Goal: Task Accomplishment & Management: Manage account settings

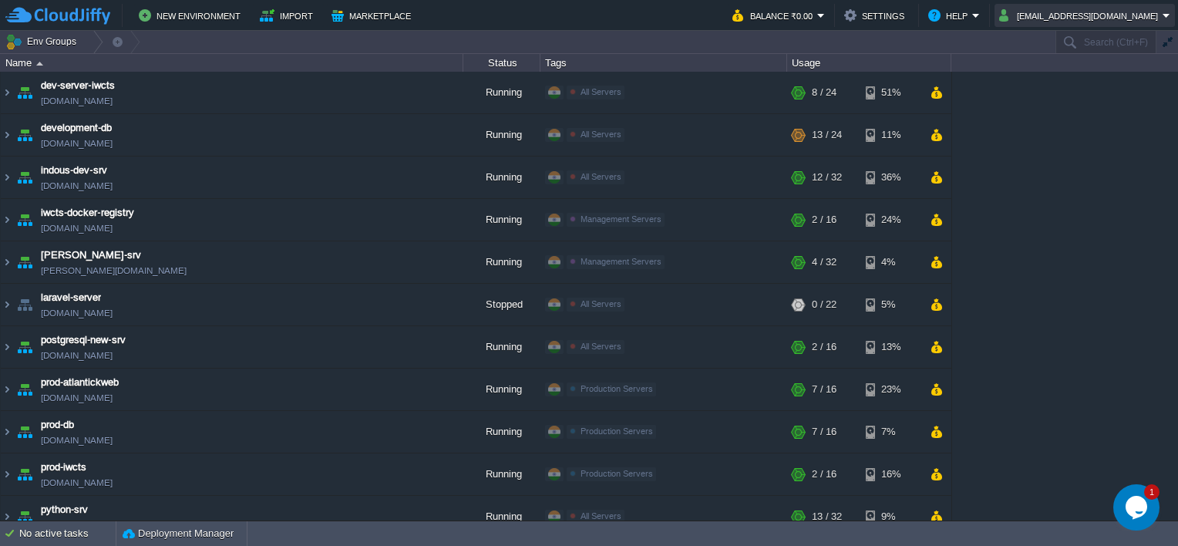
click at [1079, 23] on button "[EMAIL_ADDRESS][DOMAIN_NAME]" at bounding box center [1080, 15] width 163 height 18
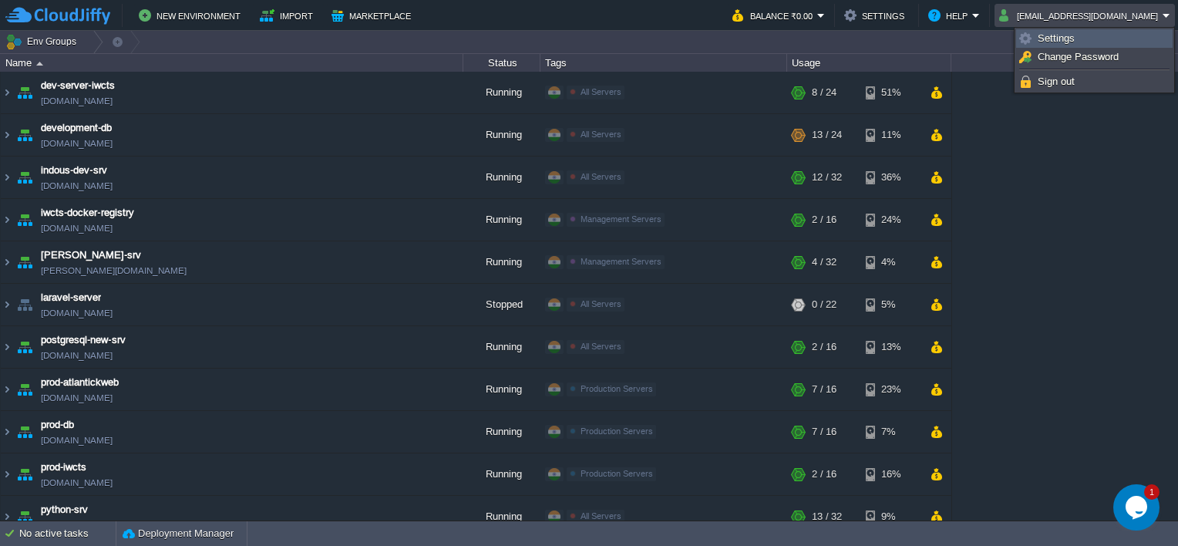
click at [1067, 40] on span "Settings" at bounding box center [1055, 38] width 37 height 12
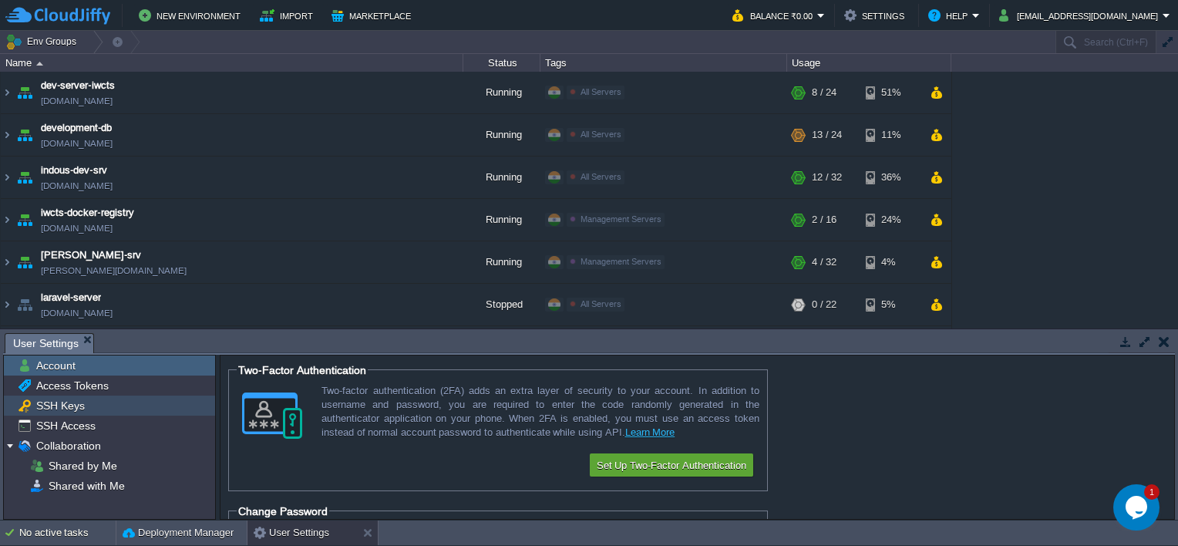
click at [58, 403] on span "SSH Keys" at bounding box center [60, 405] width 54 height 14
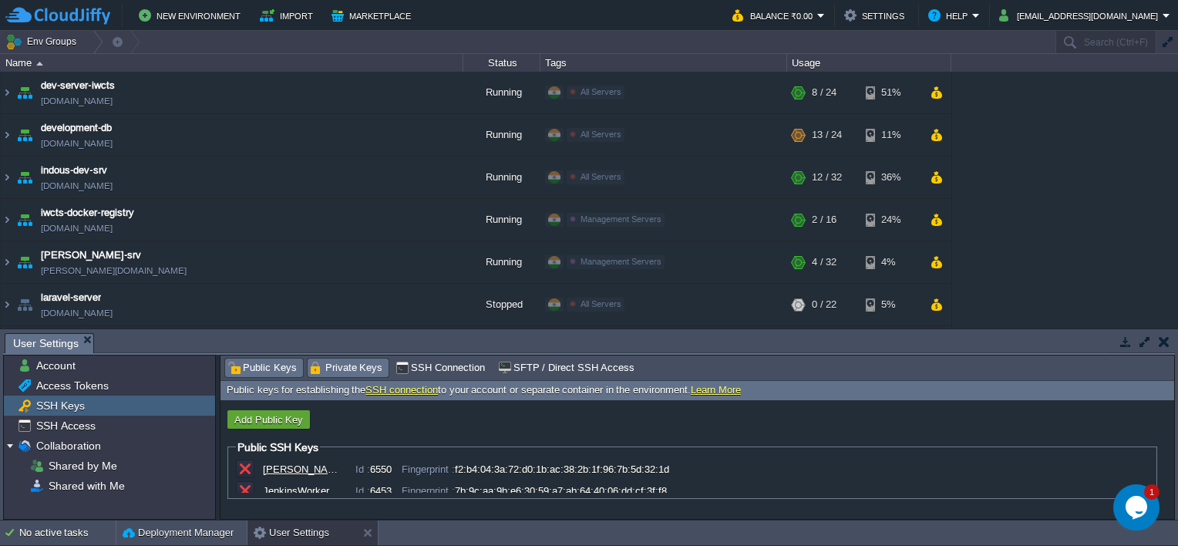
click at [339, 371] on span "Private Keys" at bounding box center [346, 367] width 73 height 17
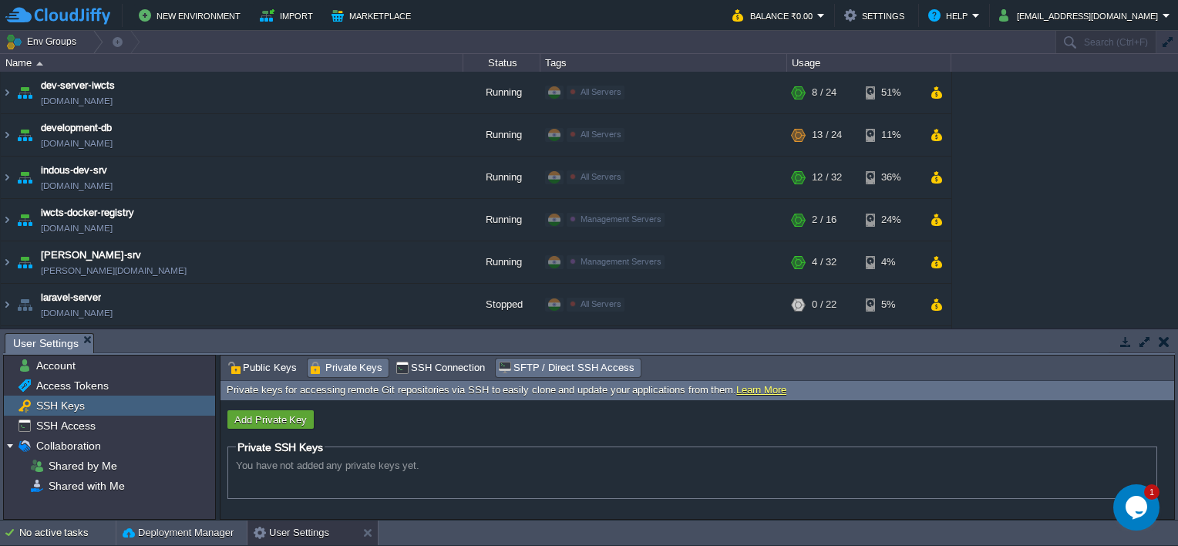
click at [539, 370] on span "SFTP / Direct SSH Access" at bounding box center [566, 367] width 136 height 17
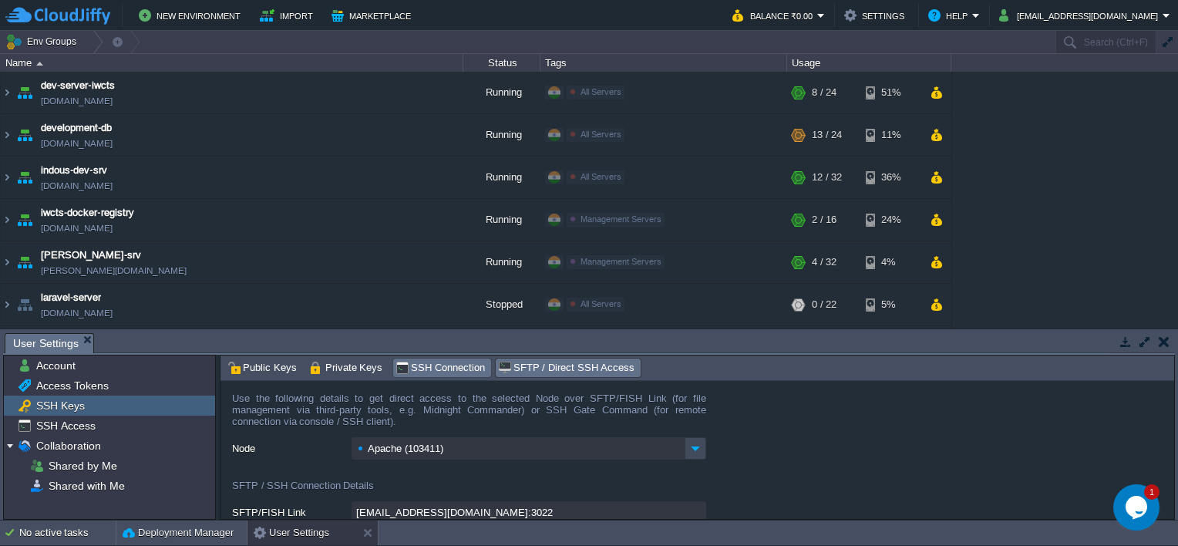
click at [442, 373] on span "SSH Connection" at bounding box center [439, 367] width 89 height 17
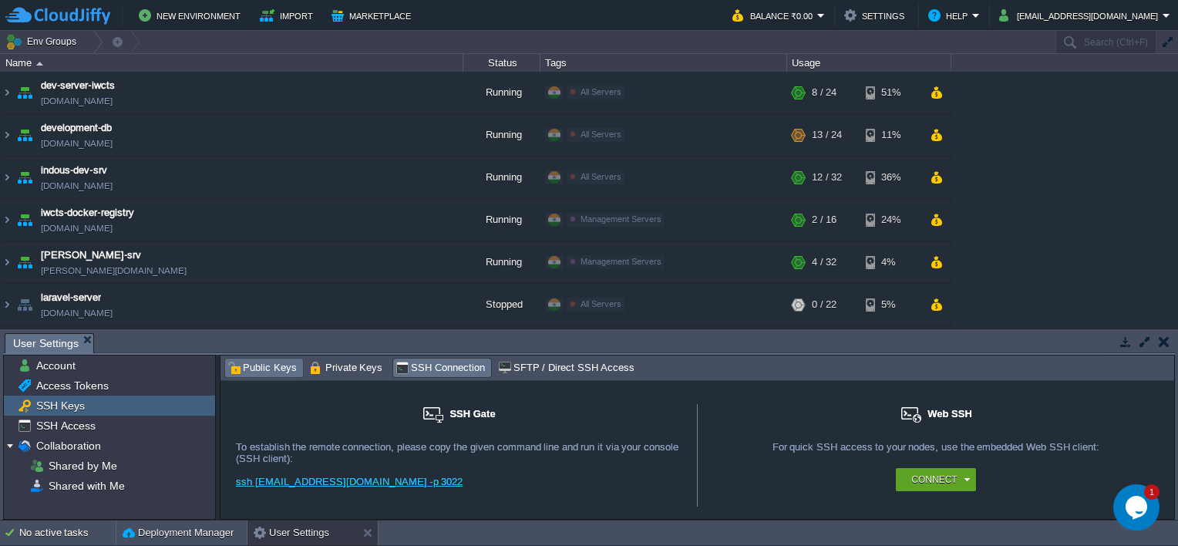
click at [279, 364] on span "Public Keys" at bounding box center [261, 367] width 69 height 17
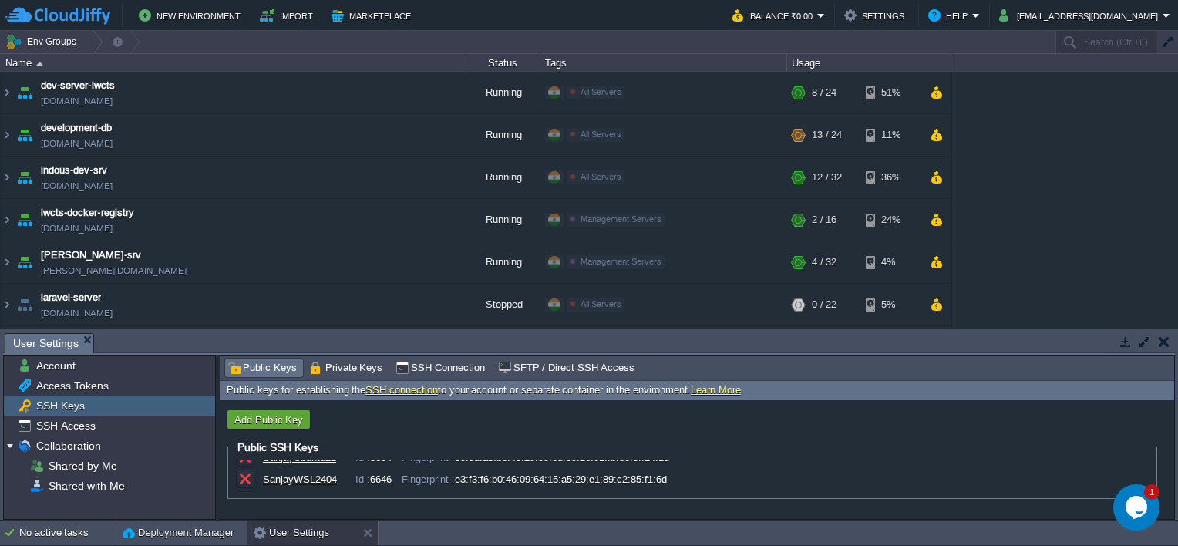
scroll to position [140, 0]
click at [354, 365] on span "Private Keys" at bounding box center [346, 367] width 73 height 17
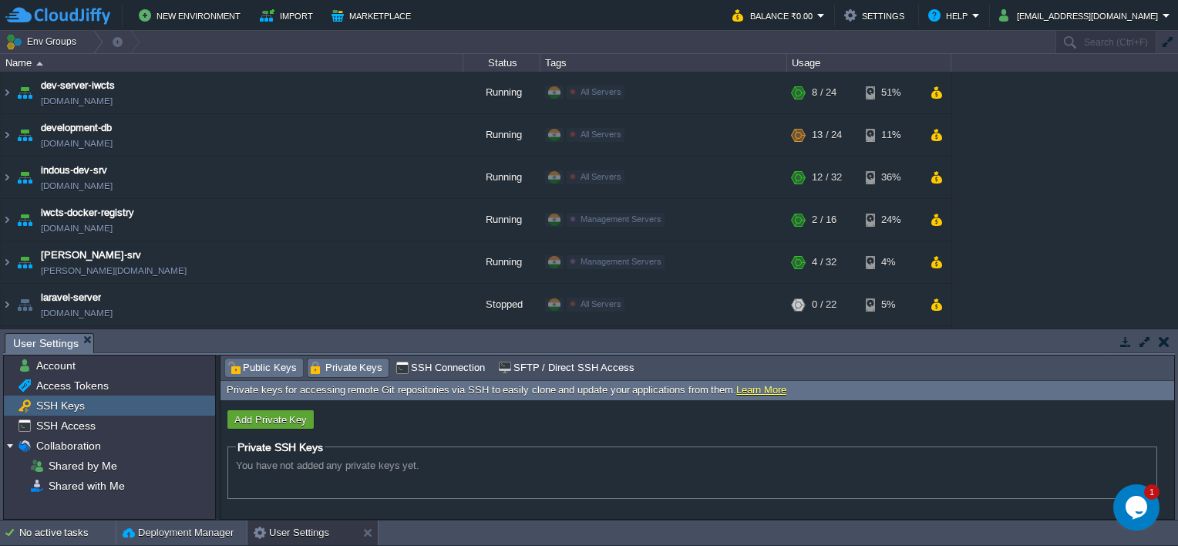
click at [248, 361] on span "Public Keys" at bounding box center [261, 367] width 69 height 17
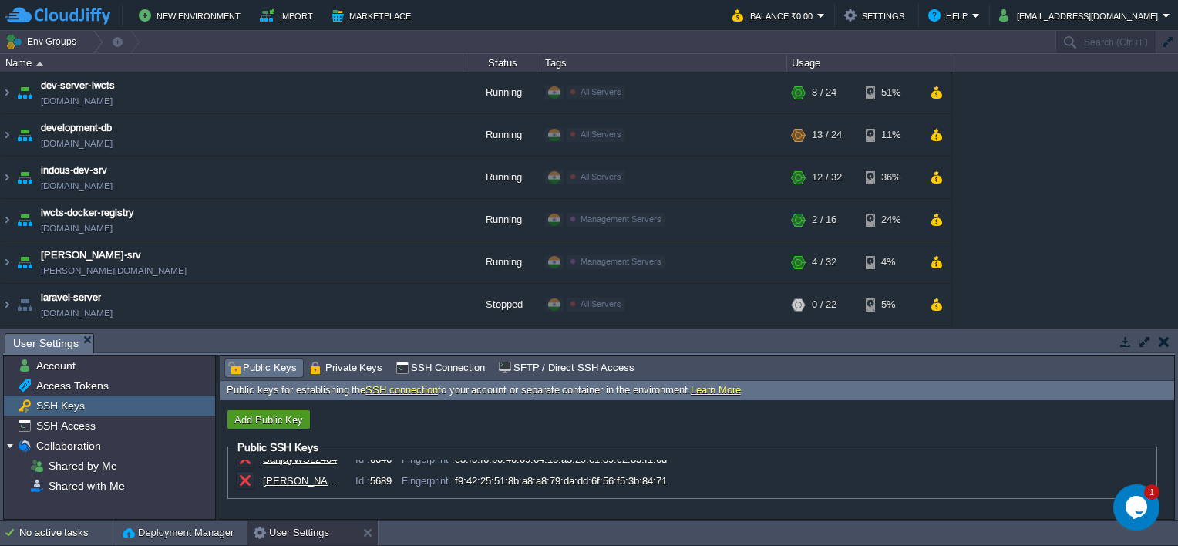
click at [259, 413] on button "Add Public Key" at bounding box center [269, 419] width 78 height 14
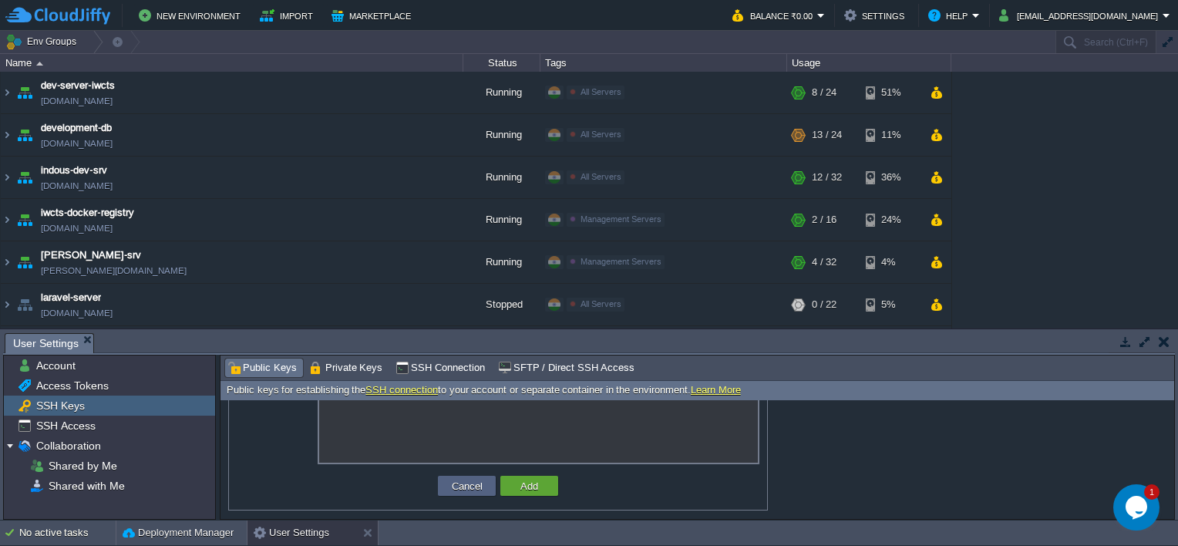
scroll to position [0, 0]
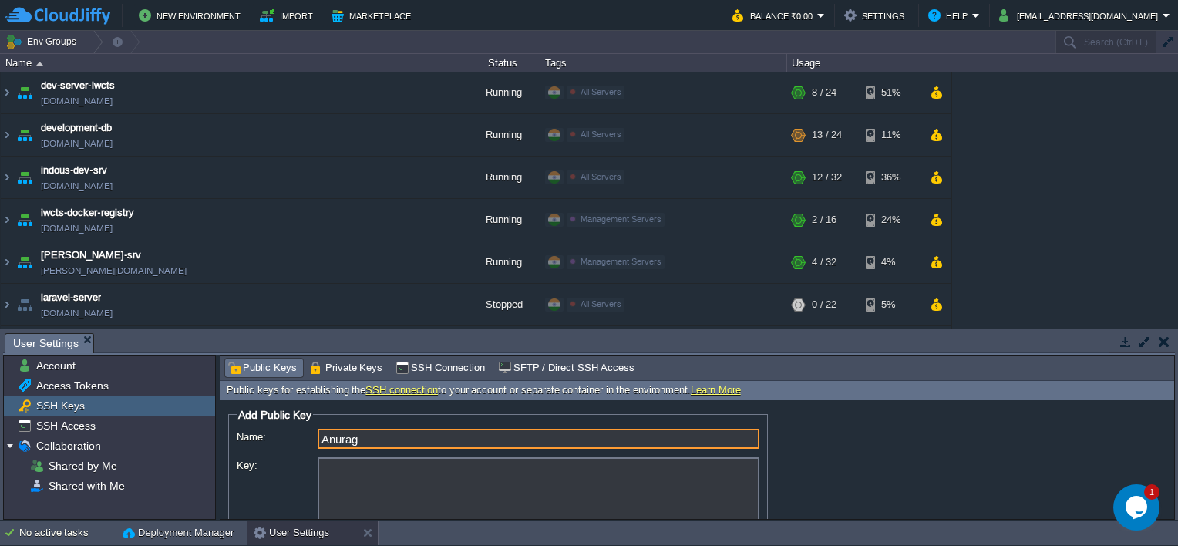
type input "Anurag"
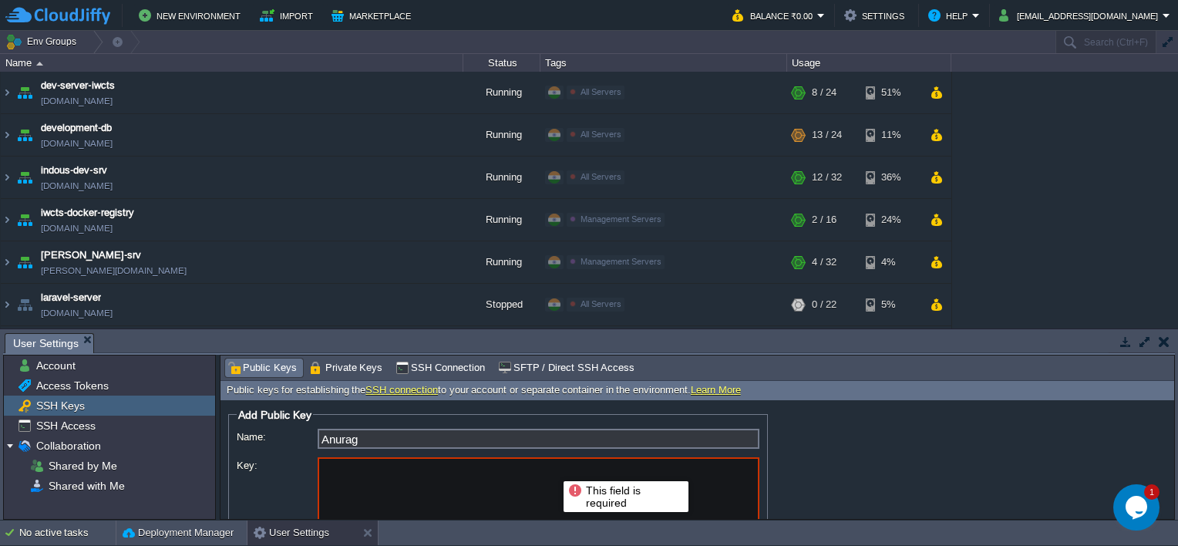
click at [469, 502] on textarea "Key:" at bounding box center [539, 497] width 442 height 81
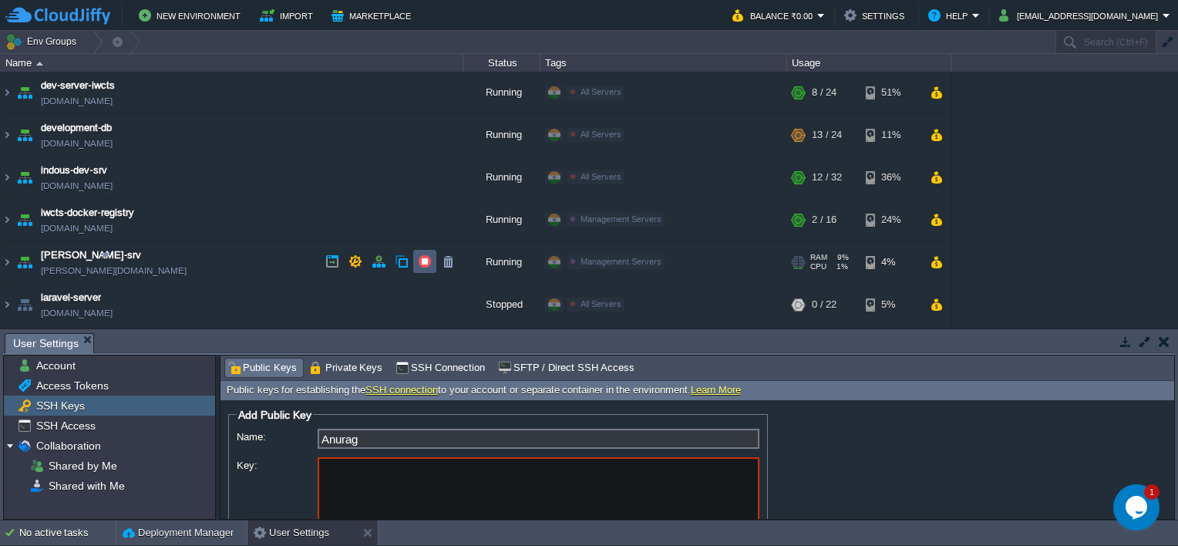
paste textarea "---- BEGIN SSH2 PUBLIC KEY ---- Comment: "rsa-key-20250819" AAAAB3NzaC1yc2EAAAA…"
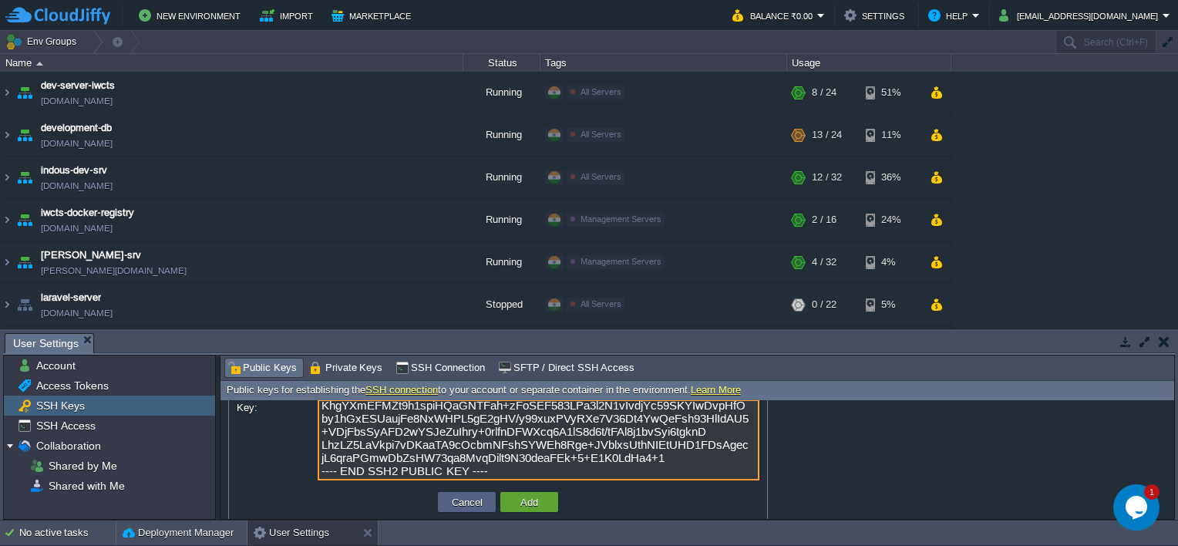
scroll to position [75, 0]
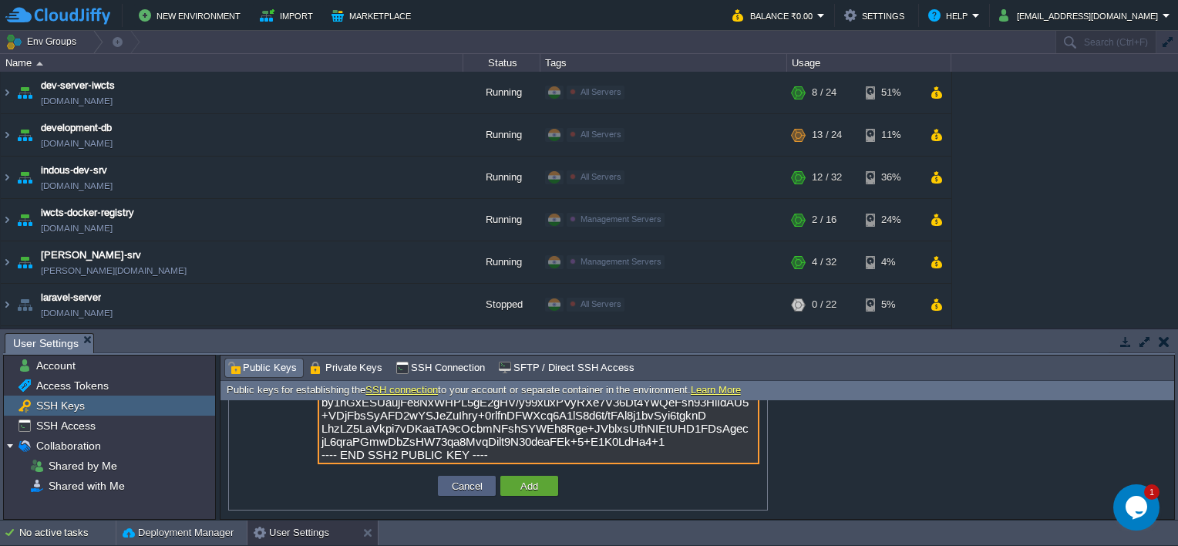
type textarea "---- BEGIN SSH2 PUBLIC KEY ---- Comment: "rsa-key-20250819" AAAAB3NzaC1yc2EAAAA…"
click at [527, 486] on button "Add" at bounding box center [529, 486] width 27 height 14
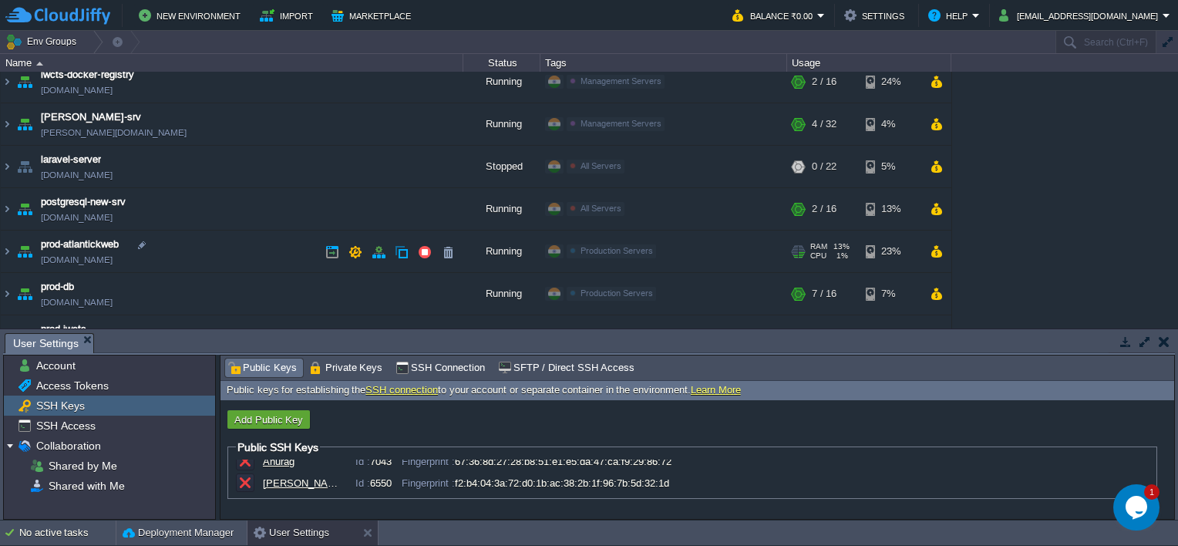
scroll to position [154, 0]
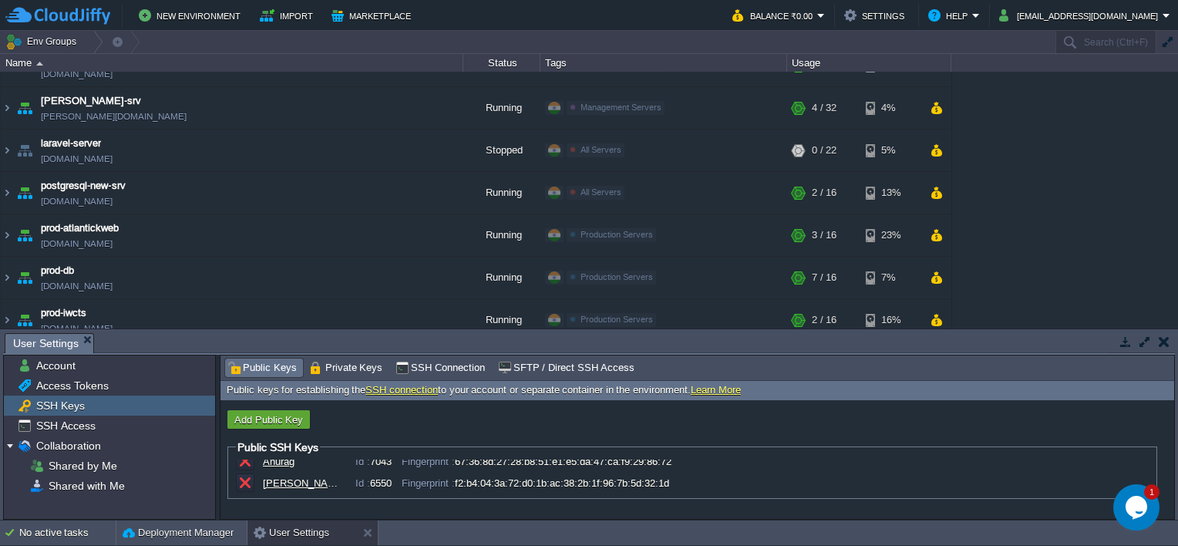
click at [1158, 344] on button "button" at bounding box center [1163, 341] width 11 height 14
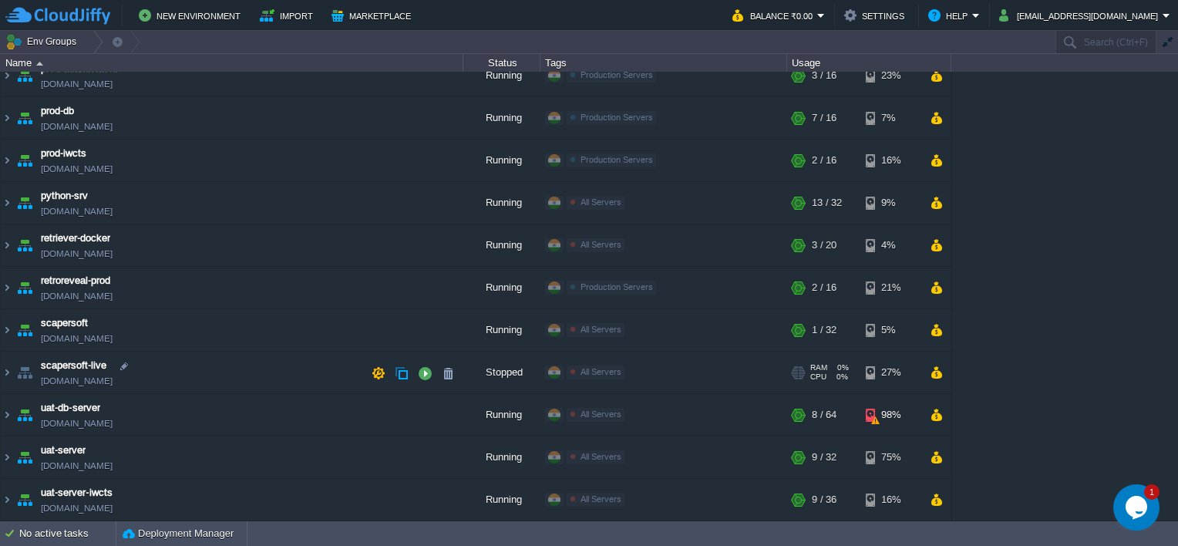
scroll to position [311, 0]
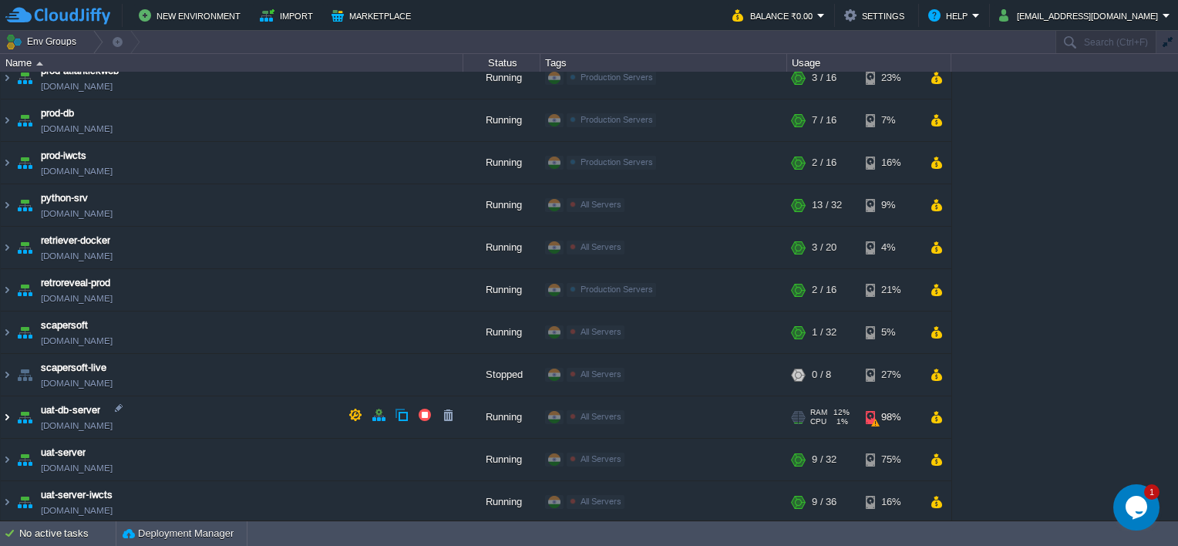
click at [11, 413] on img at bounding box center [7, 417] width 12 height 42
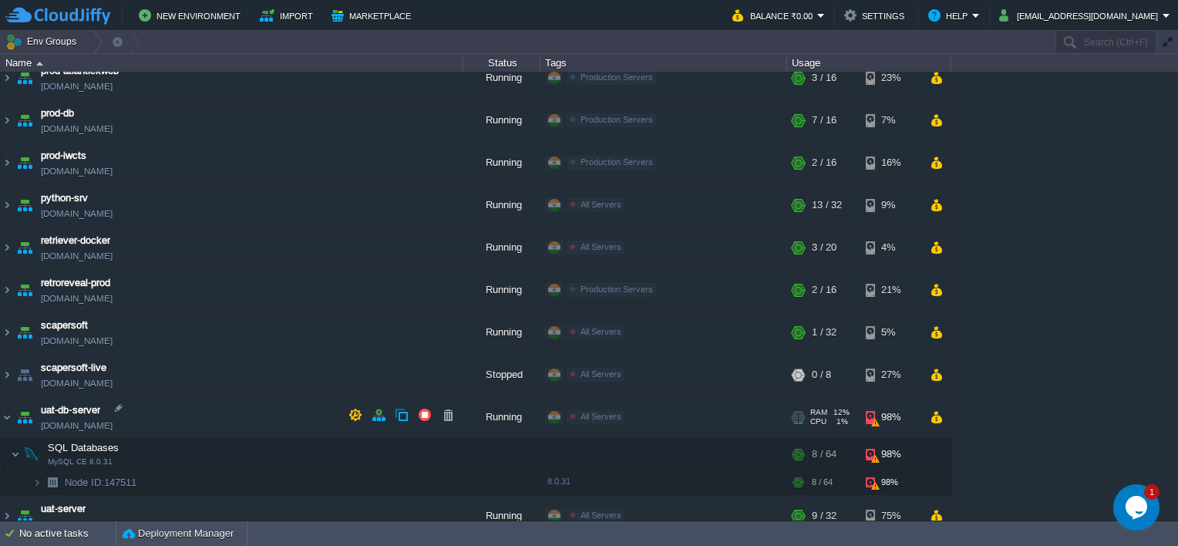
scroll to position [367, 0]
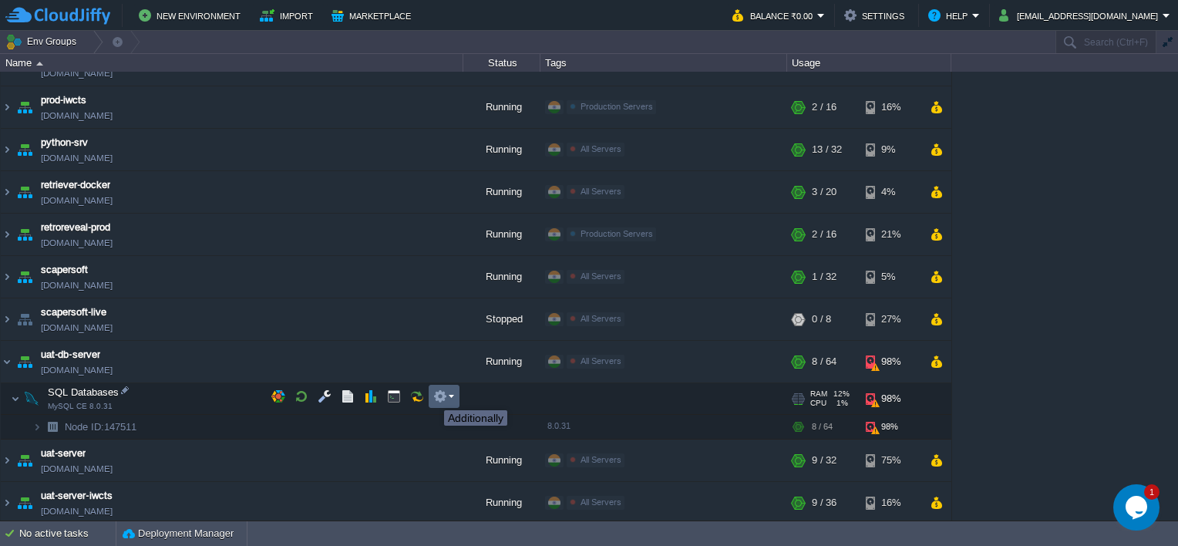
click at [434, 396] on button "button" at bounding box center [440, 396] width 14 height 14
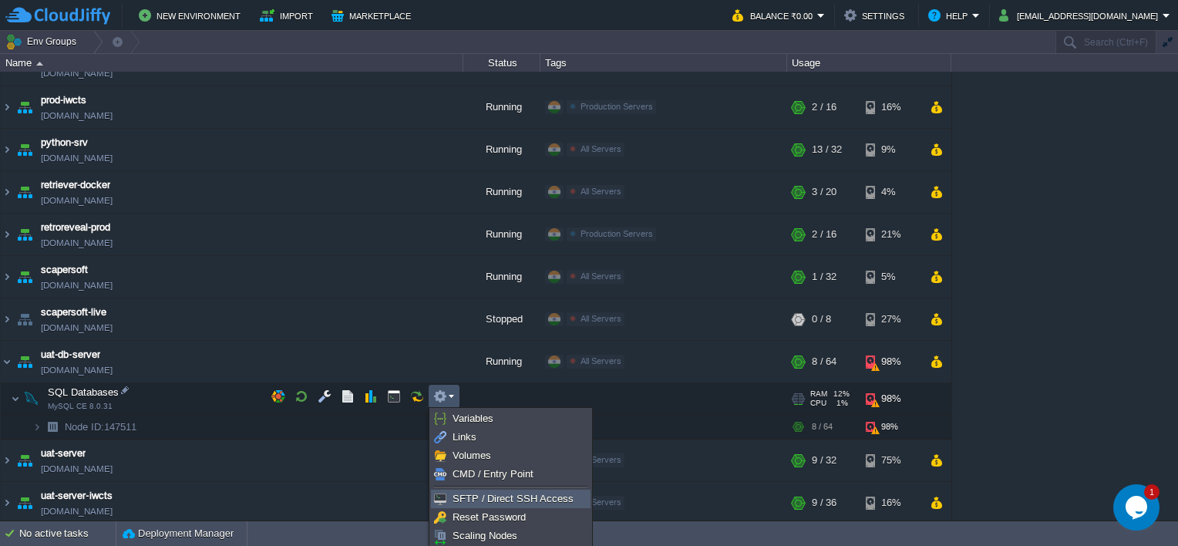
click at [499, 498] on span "SFTP / Direct SSH Access" at bounding box center [512, 498] width 121 height 12
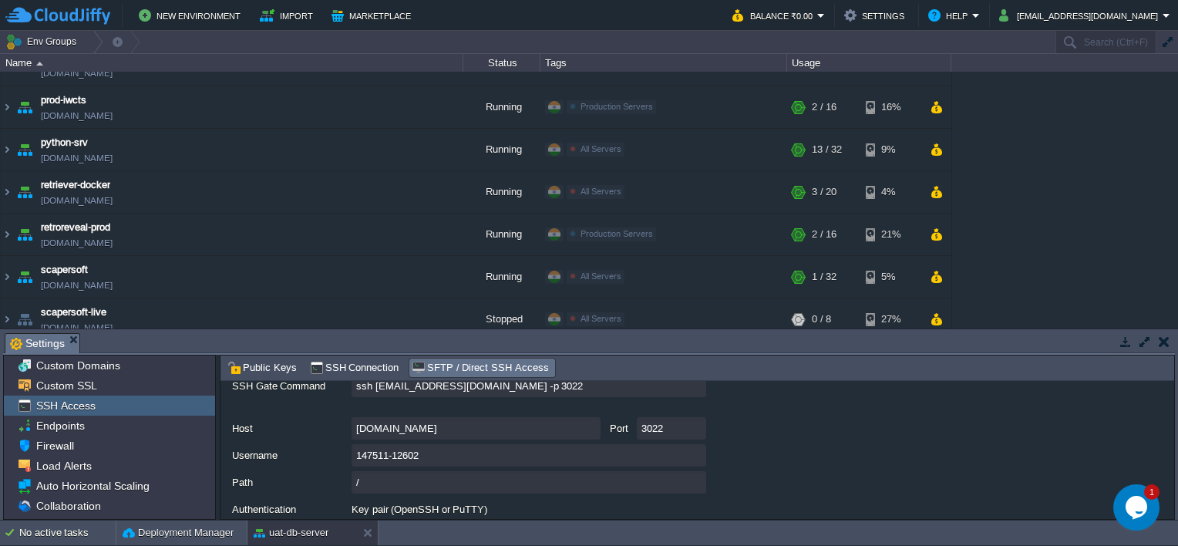
scroll to position [120, 0]
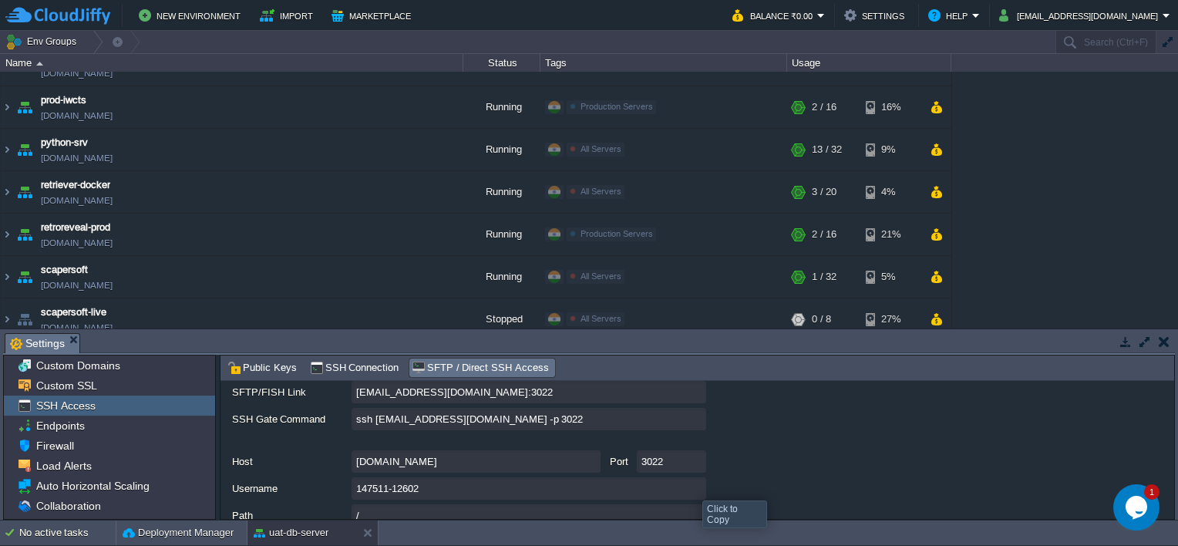
click at [691, 486] on input "147511-12602" at bounding box center [528, 488] width 355 height 22
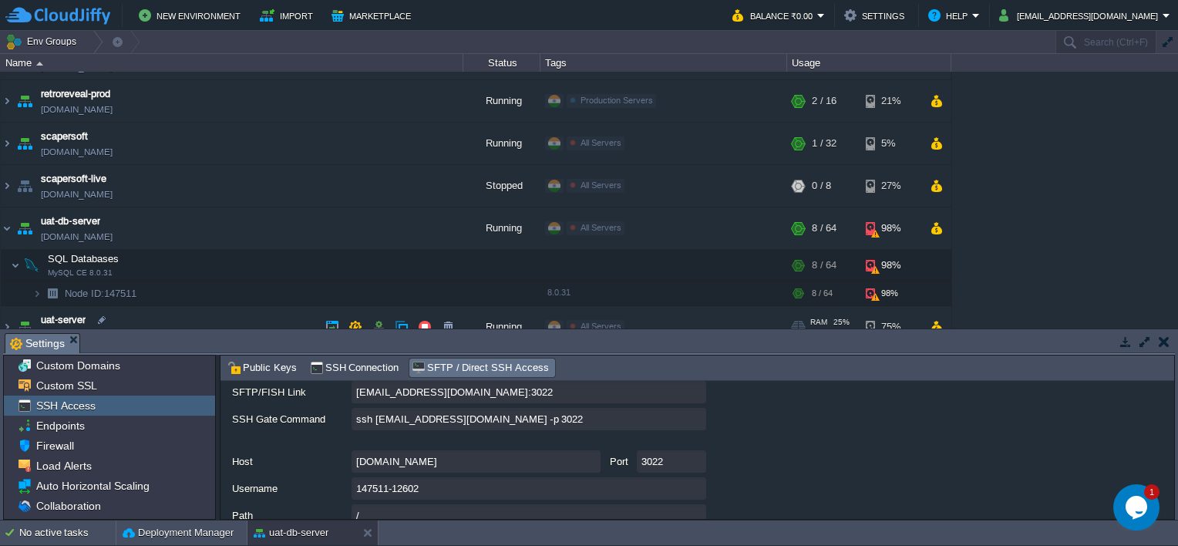
scroll to position [521, 0]
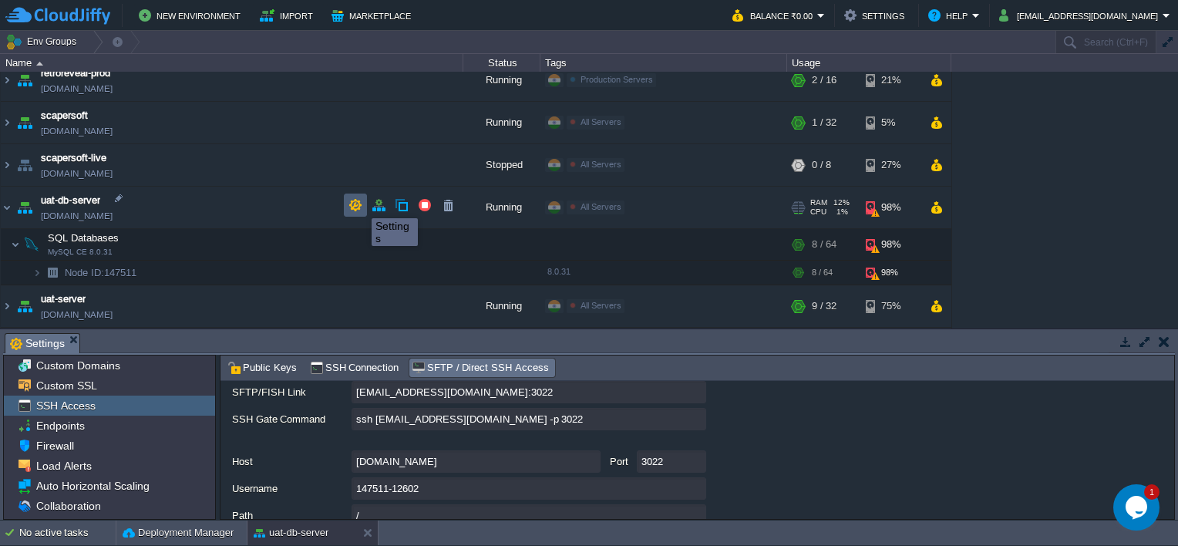
click at [360, 204] on button "button" at bounding box center [355, 205] width 14 height 14
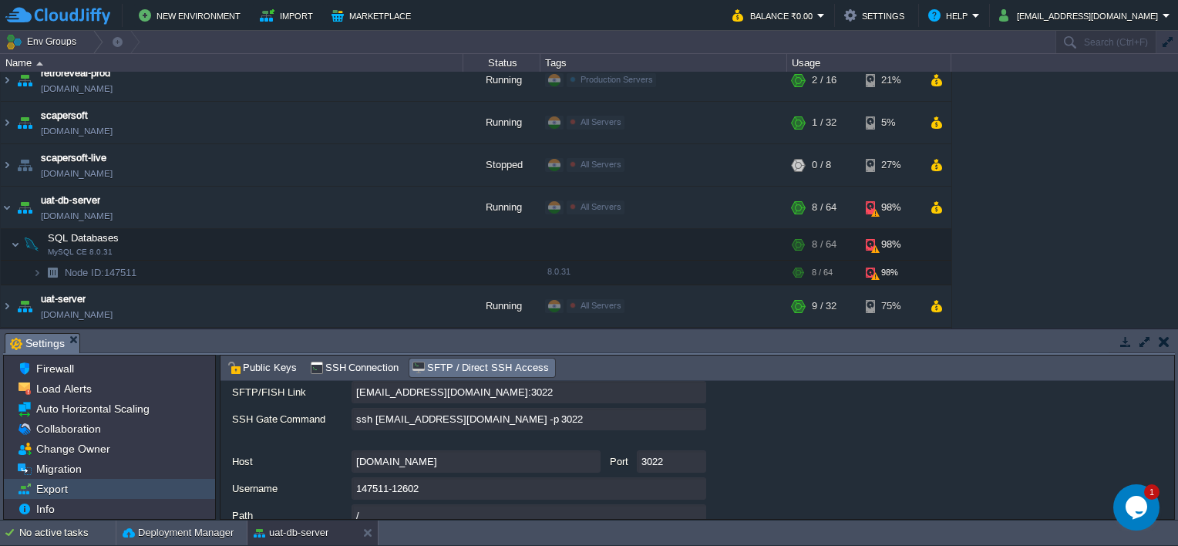
scroll to position [77, 0]
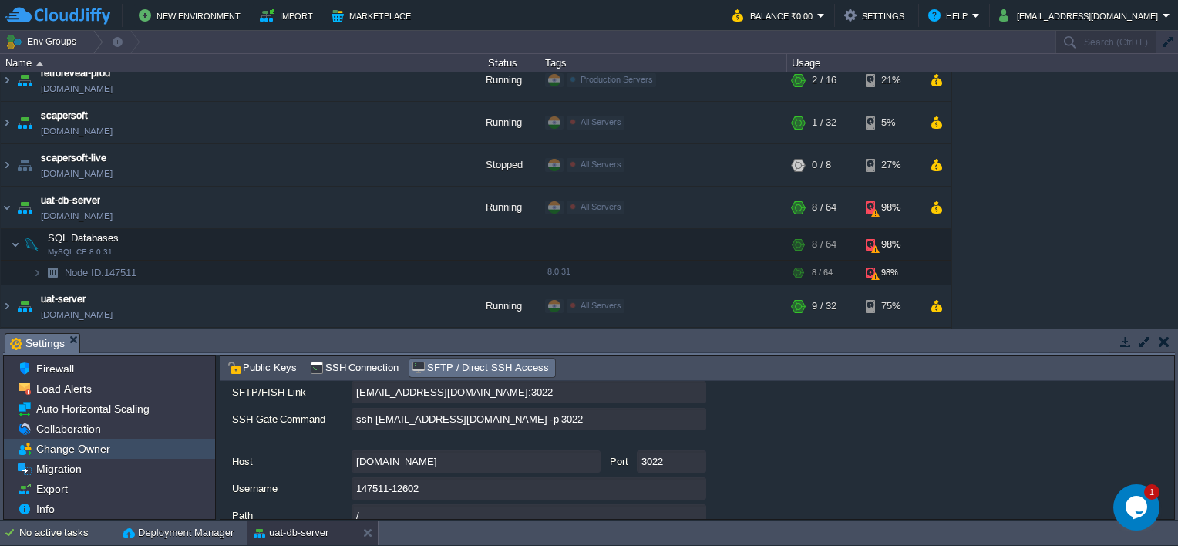
click at [108, 453] on link "Change Owner" at bounding box center [72, 449] width 79 height 14
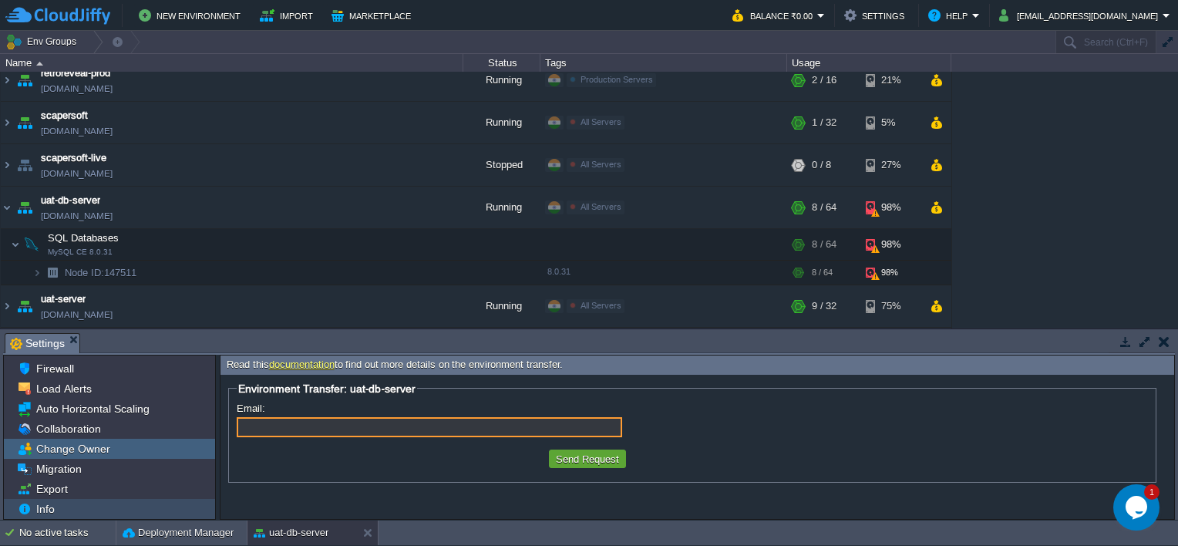
click at [49, 506] on span "Info" at bounding box center [45, 509] width 24 height 14
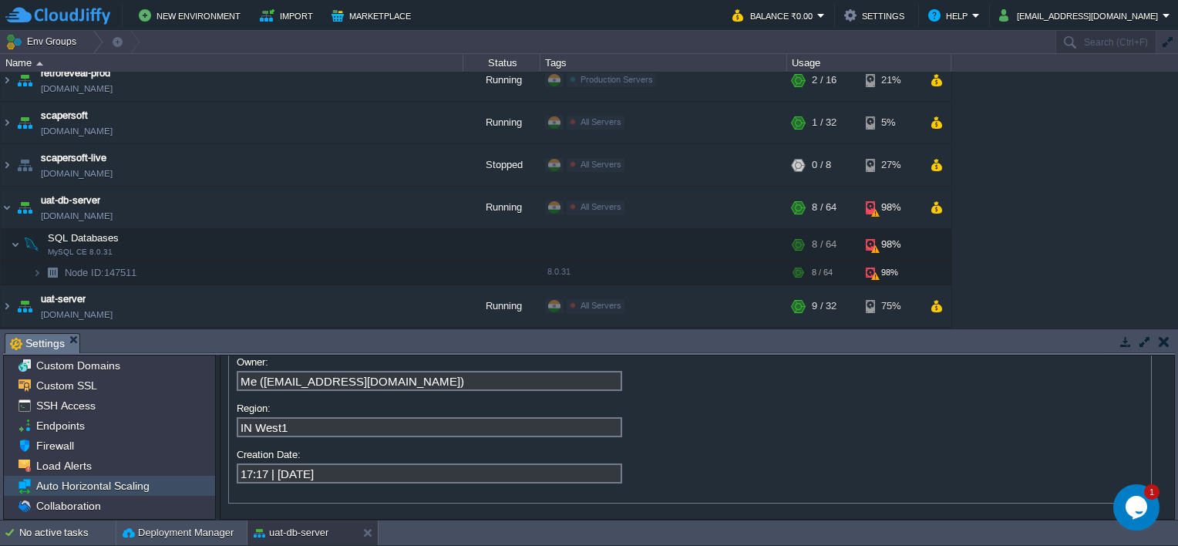
scroll to position [0, 0]
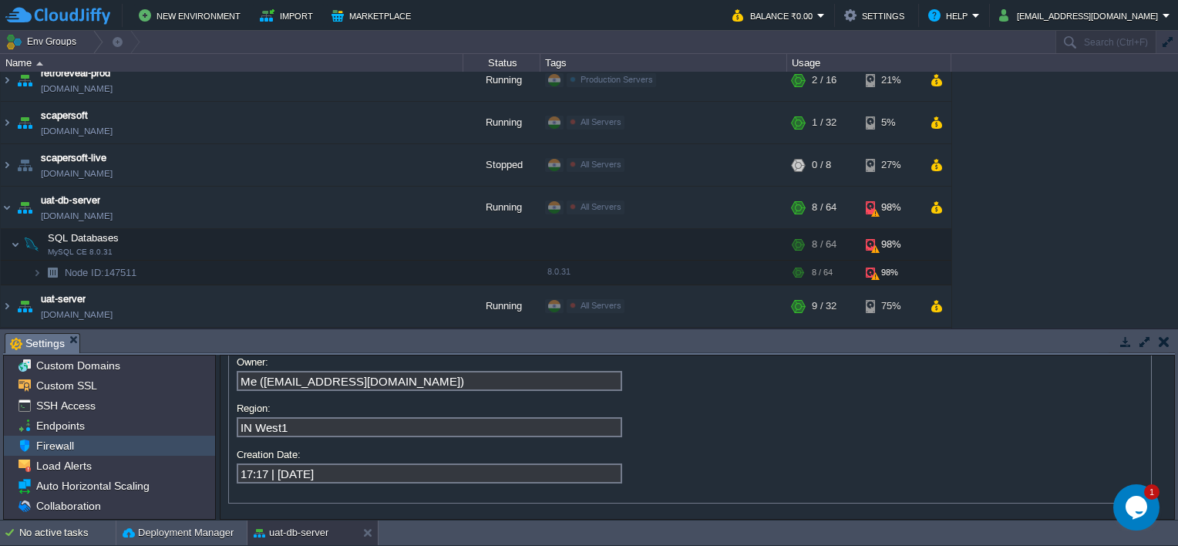
click at [79, 444] on div "Firewall" at bounding box center [109, 445] width 211 height 20
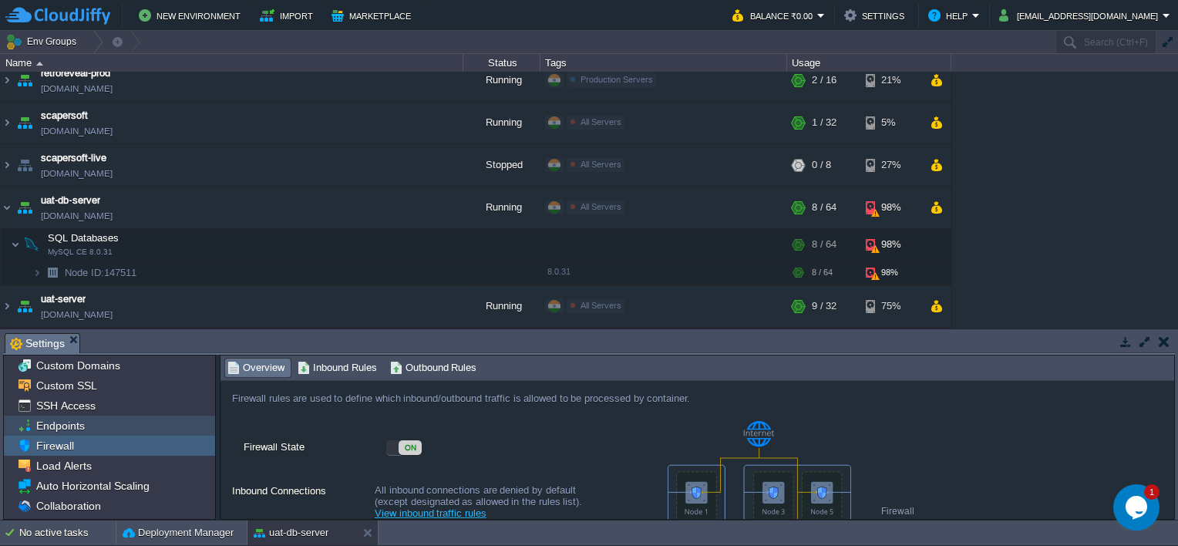
click at [76, 428] on span "Endpoints" at bounding box center [60, 425] width 54 height 14
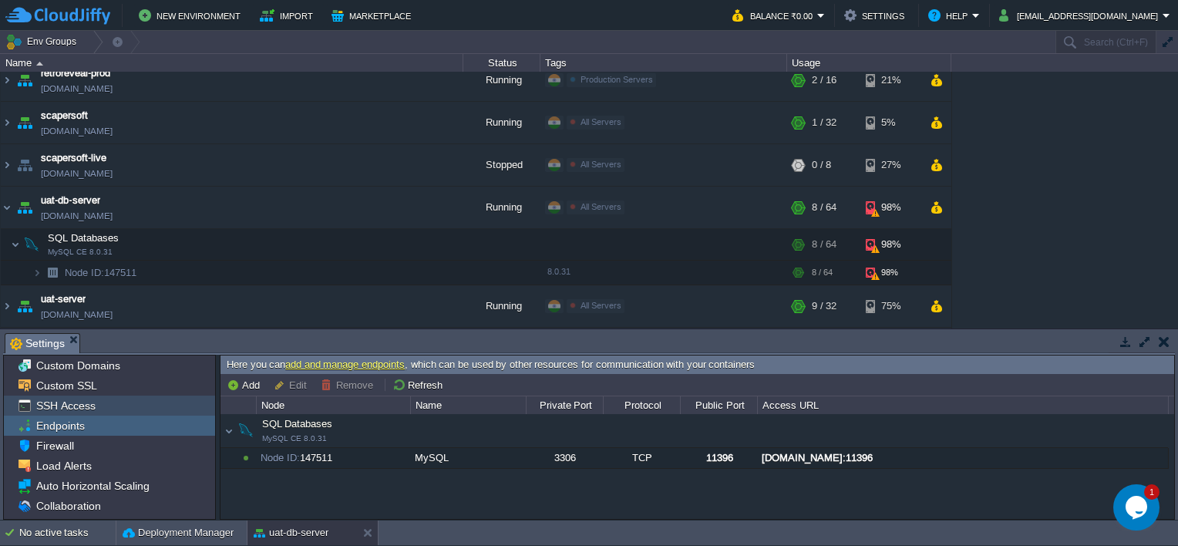
click at [63, 405] on span "SSH Access" at bounding box center [65, 405] width 65 height 14
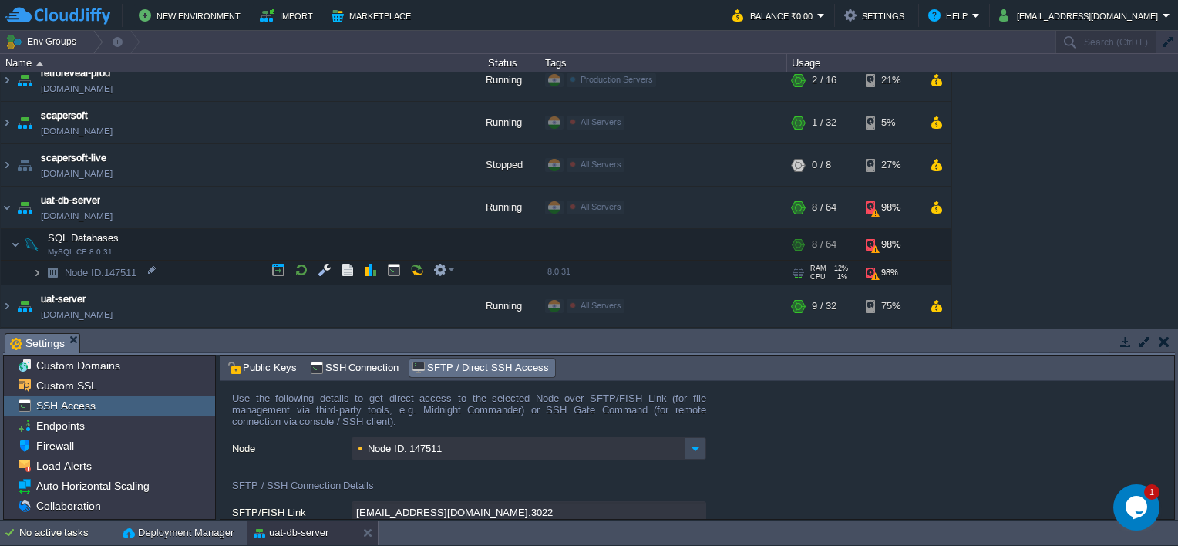
click at [34, 271] on img at bounding box center [36, 272] width 9 height 24
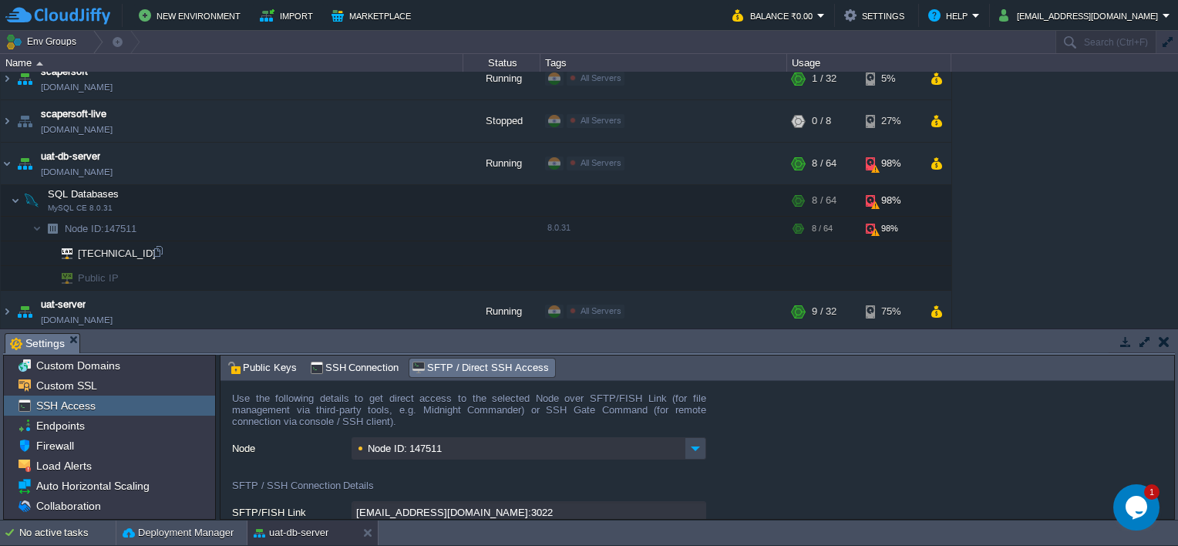
scroll to position [598, 0]
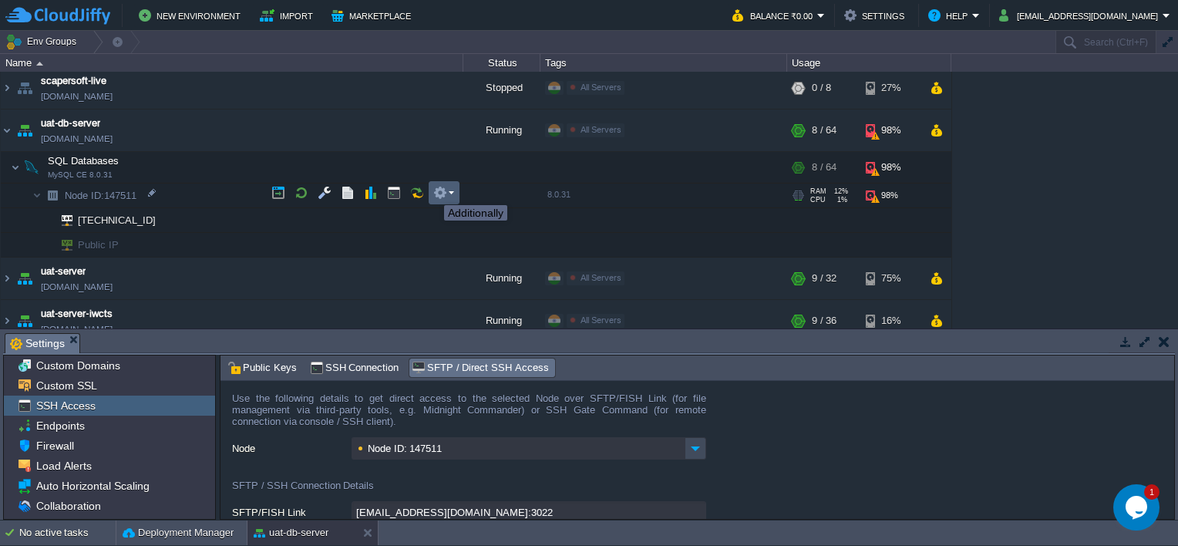
click at [444, 191] on button "button" at bounding box center [440, 193] width 14 height 14
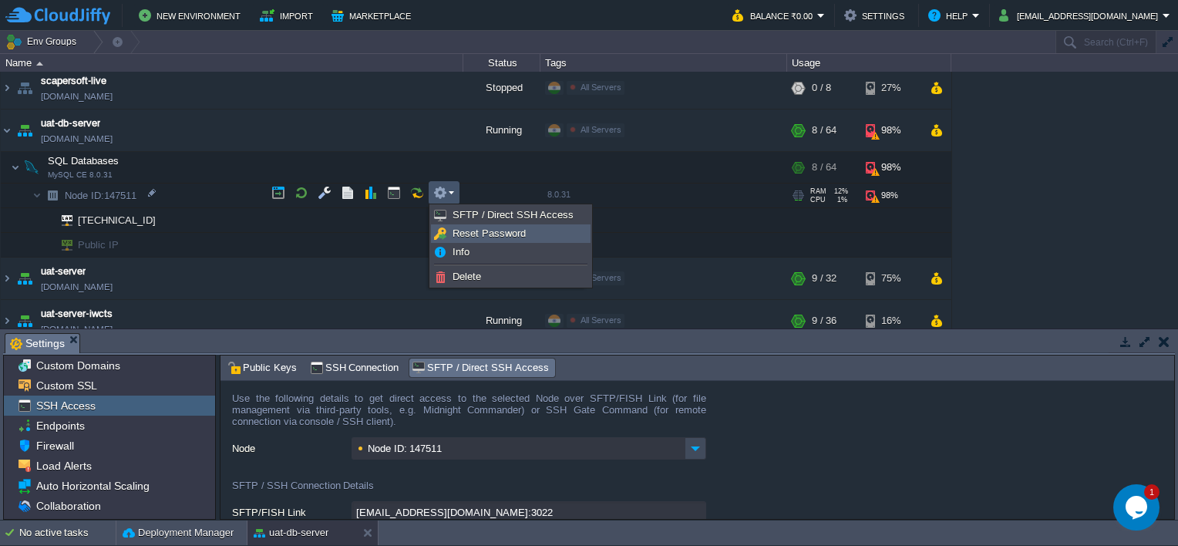
click at [456, 228] on span "Reset Password" at bounding box center [488, 233] width 73 height 12
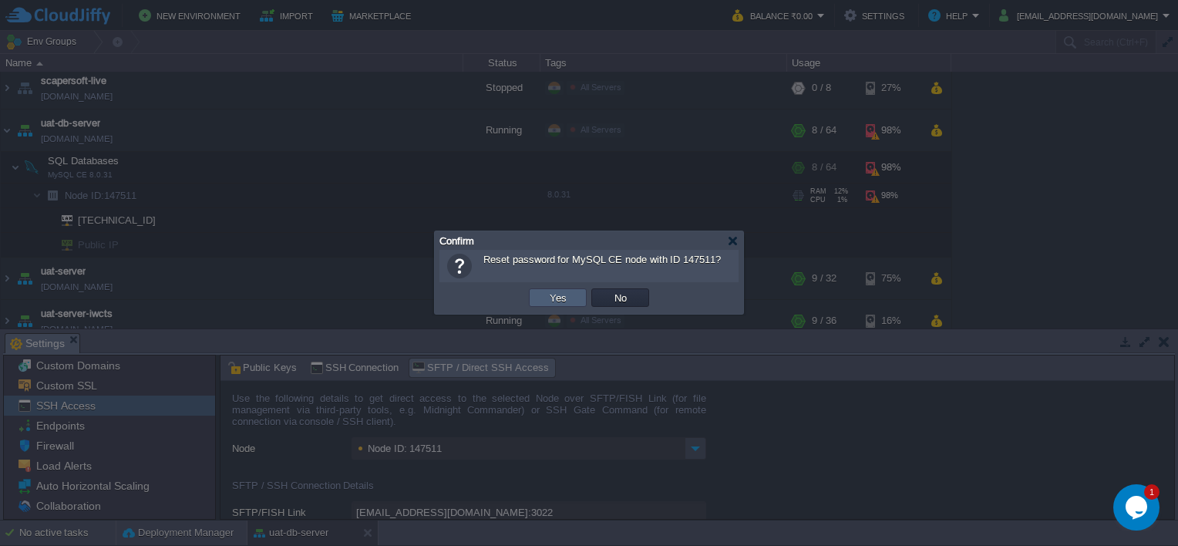
click at [556, 299] on button "Yes" at bounding box center [558, 298] width 26 height 14
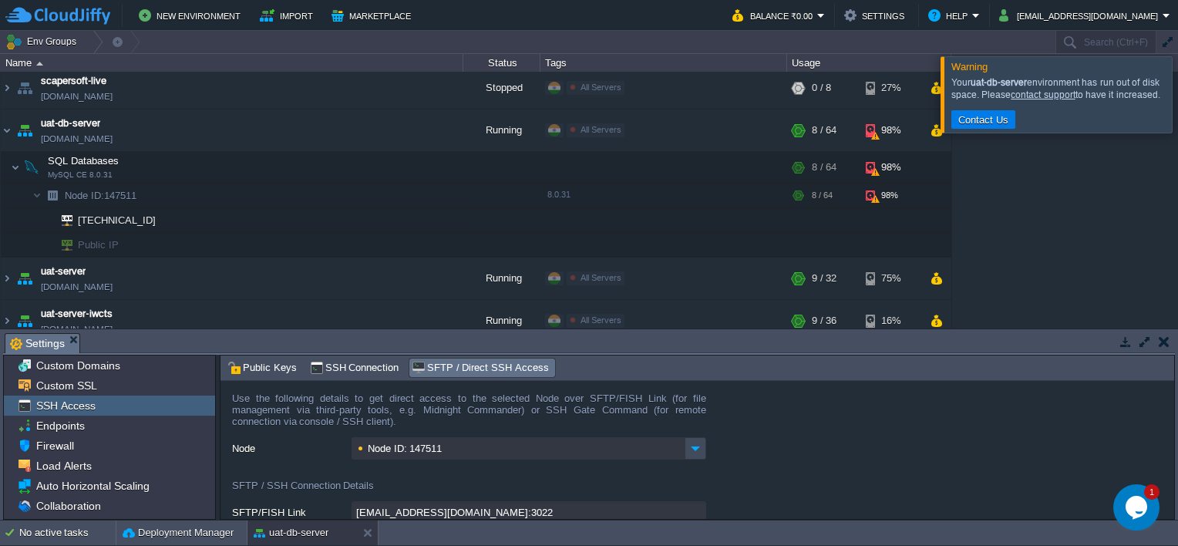
click at [1177, 105] on div at bounding box center [1196, 94] width 0 height 76
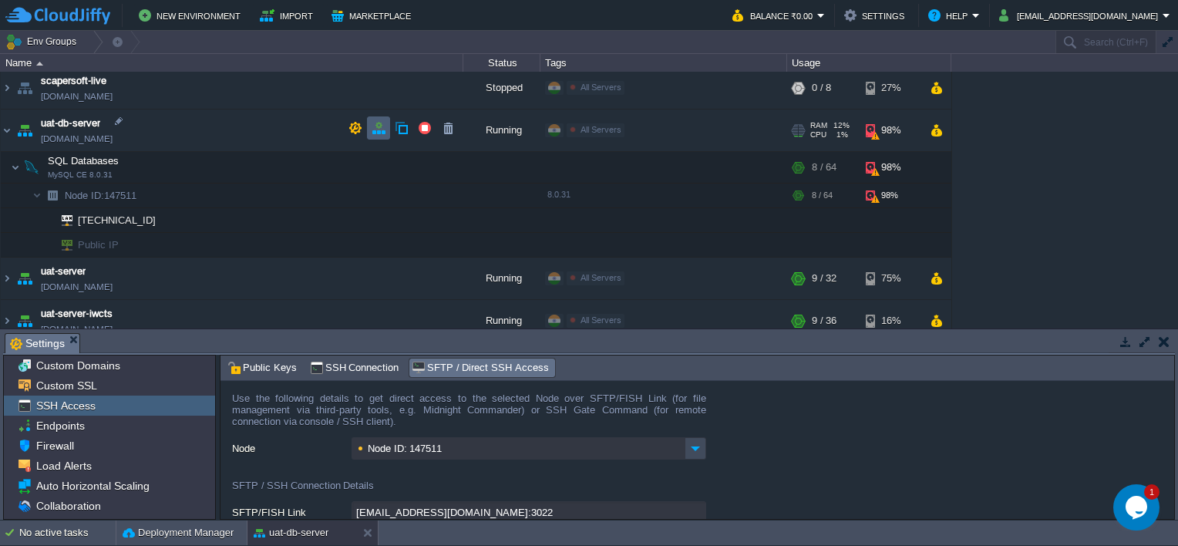
click at [376, 133] on button "button" at bounding box center [378, 128] width 14 height 14
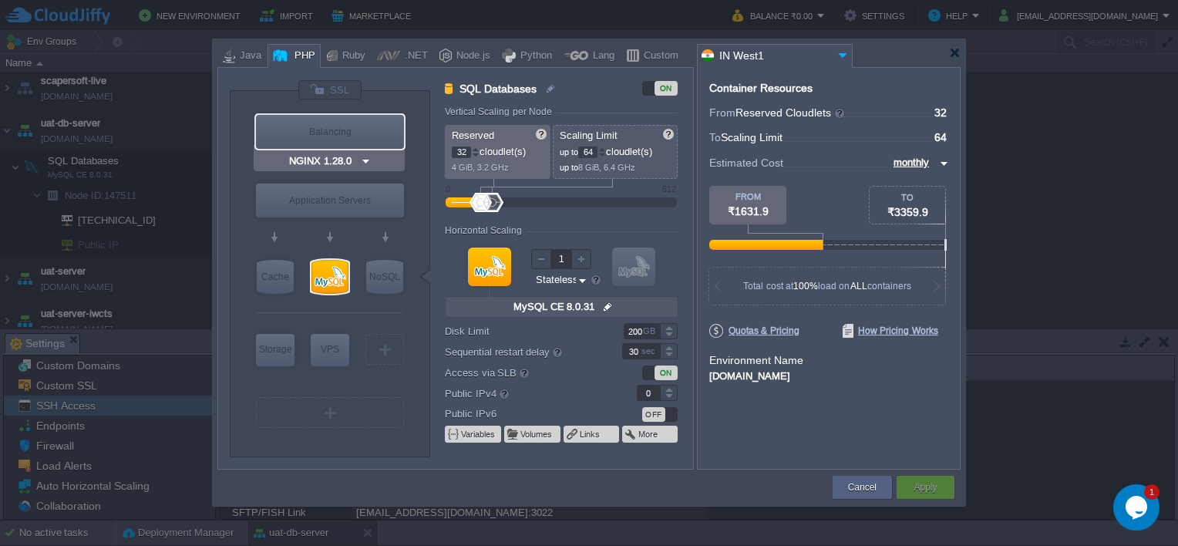
type input "Apache [DATE]"
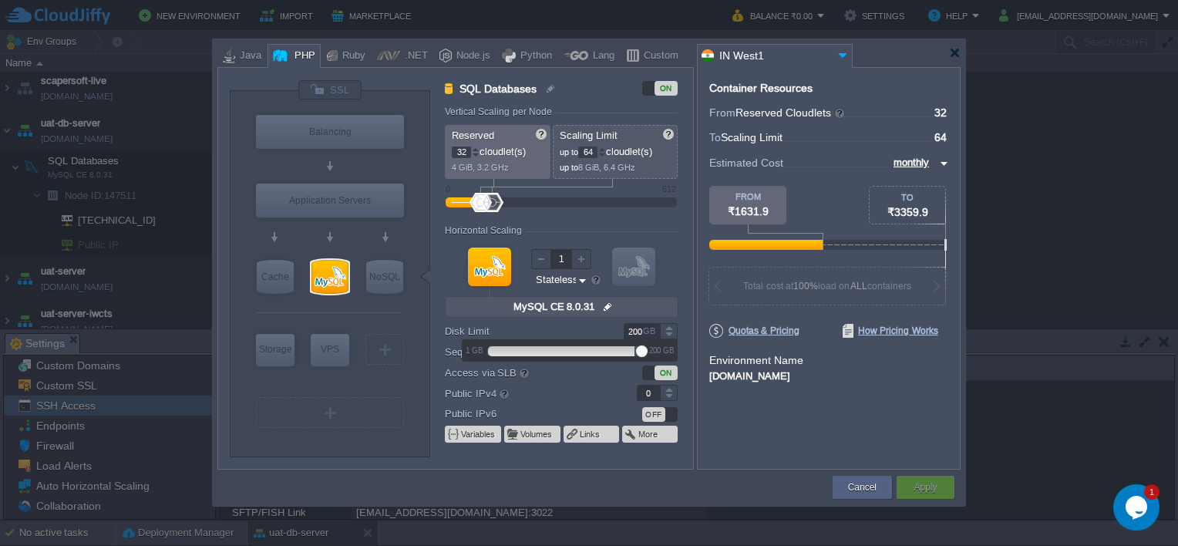
drag, startPoint x: 643, startPoint y: 332, endPoint x: 620, endPoint y: 333, distance: 22.4
click at [620, 333] on div "200 GB" at bounding box center [640, 331] width 75 height 16
type input "200"
click at [909, 428] on div "Container Resources From Reserved Cloudlets ... = 32 not added To Scaling Limit…" at bounding box center [829, 268] width 264 height 402
type input "65"
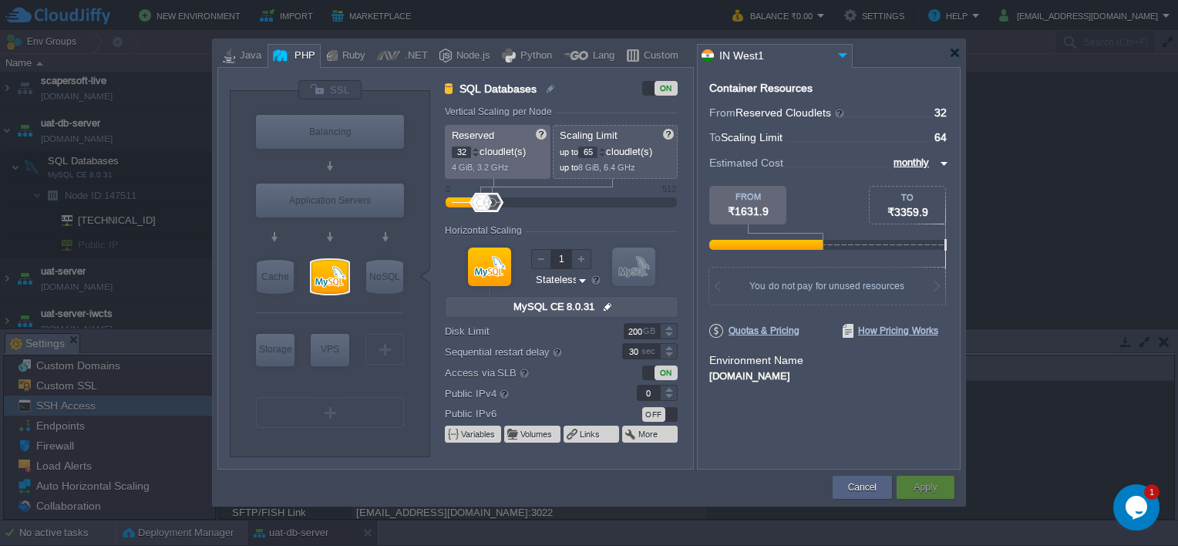
click at [604, 150] on div at bounding box center [602, 148] width 8 height 5
click at [669, 329] on div at bounding box center [669, 327] width 18 height 8
click at [667, 329] on div at bounding box center [669, 327] width 18 height 8
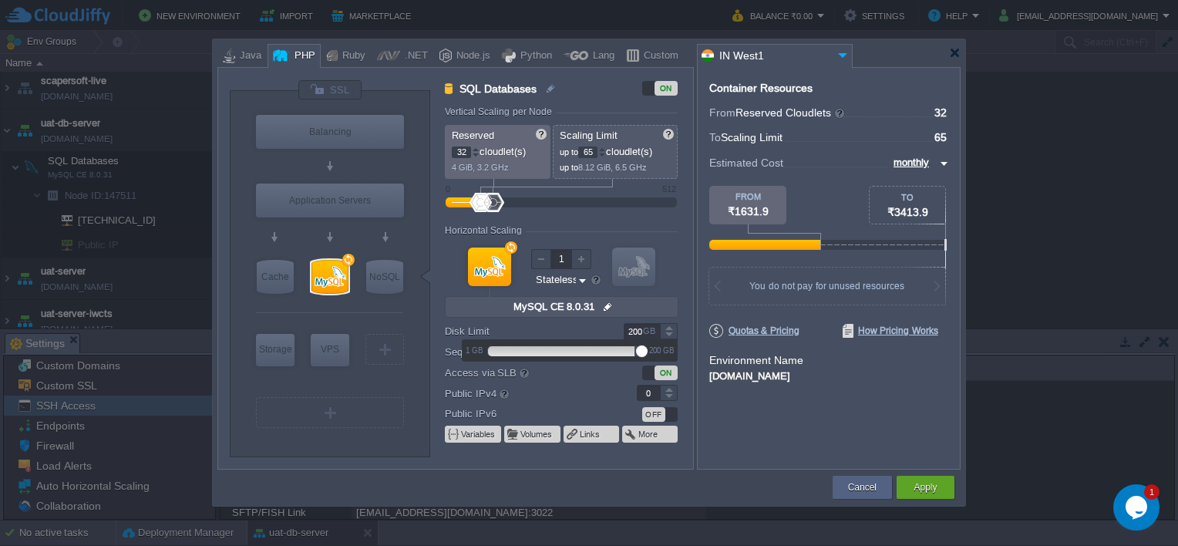
drag, startPoint x: 637, startPoint y: 348, endPoint x: 647, endPoint y: 351, distance: 10.3
click at [647, 351] on div "1 GB 200 GB" at bounding box center [569, 350] width 214 height 21
click at [610, 305] on img at bounding box center [608, 307] width 16 height 20
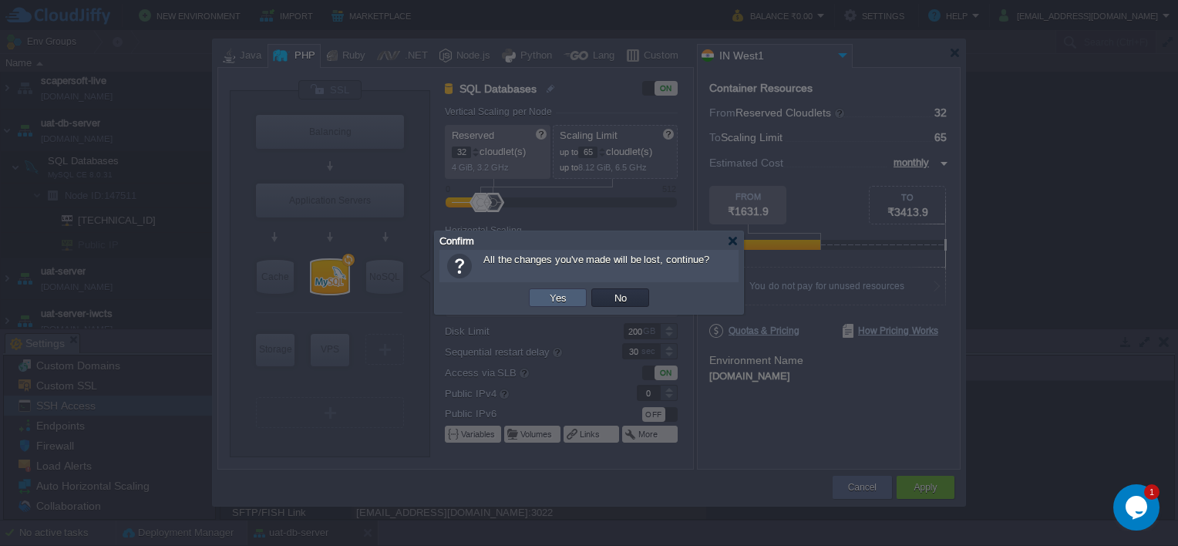
click at [576, 299] on td "Yes" at bounding box center [558, 297] width 58 height 18
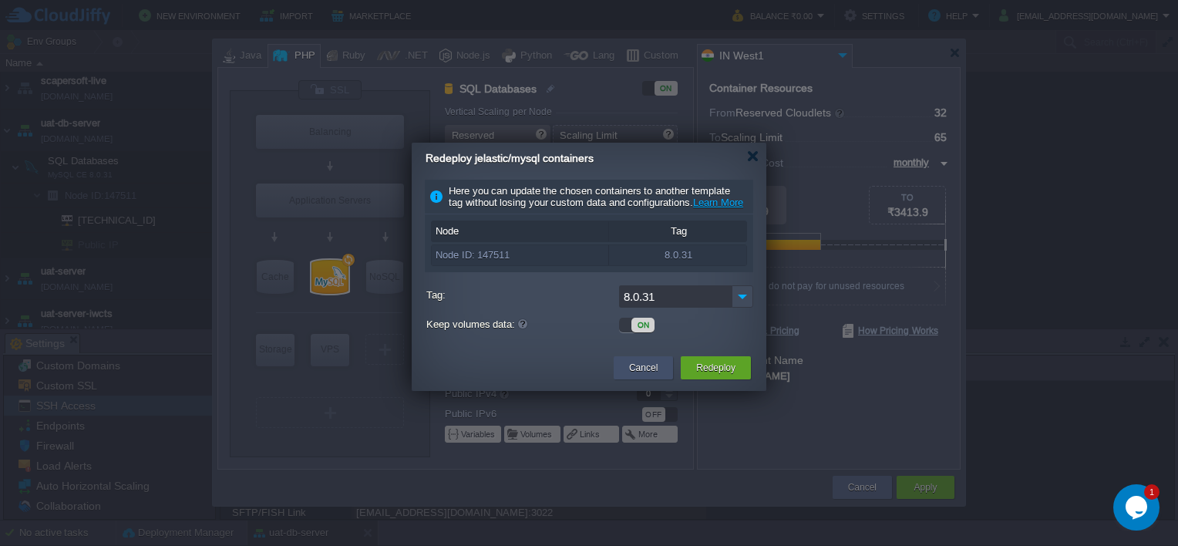
click at [657, 379] on div "Cancel" at bounding box center [643, 367] width 36 height 23
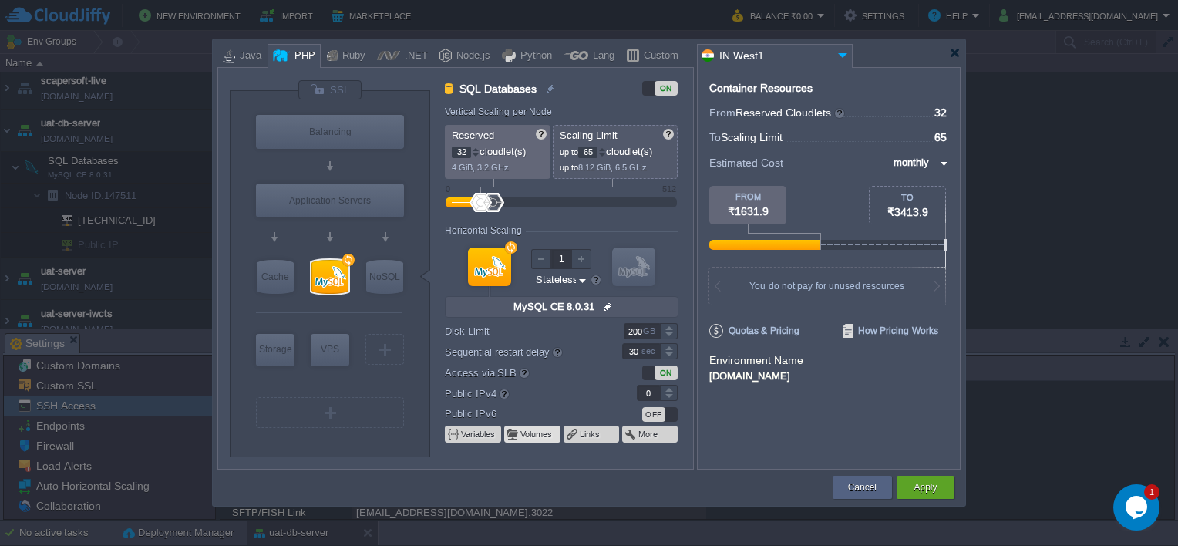
click at [539, 435] on button "Volumes" at bounding box center [536, 434] width 33 height 12
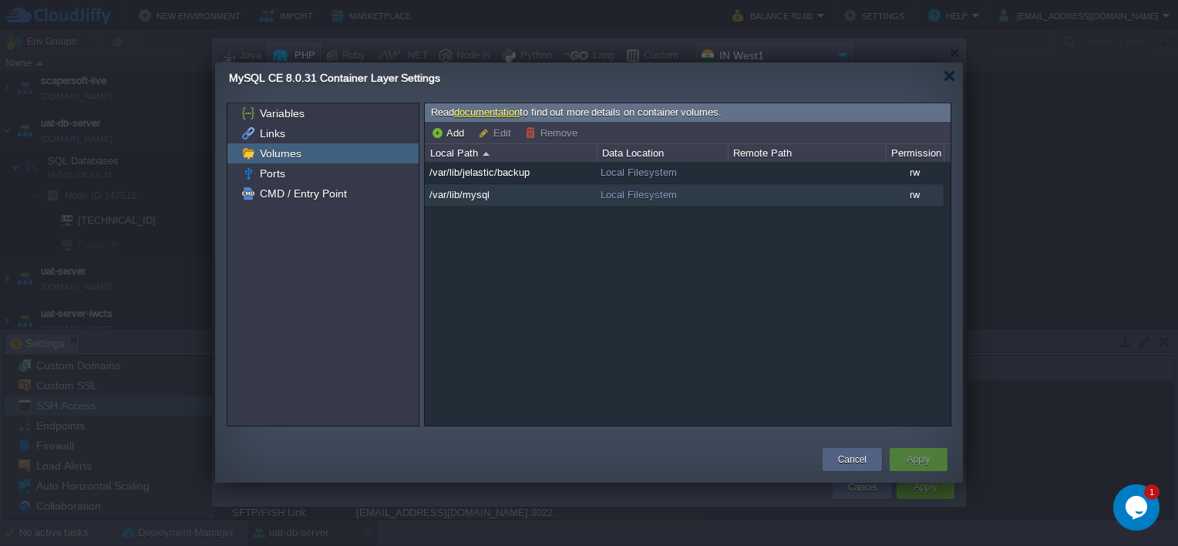
click at [496, 191] on td "/var/lib/mysql" at bounding box center [511, 195] width 172 height 22
click at [488, 193] on span "/var/lib/mysql" at bounding box center [460, 194] width 64 height 13
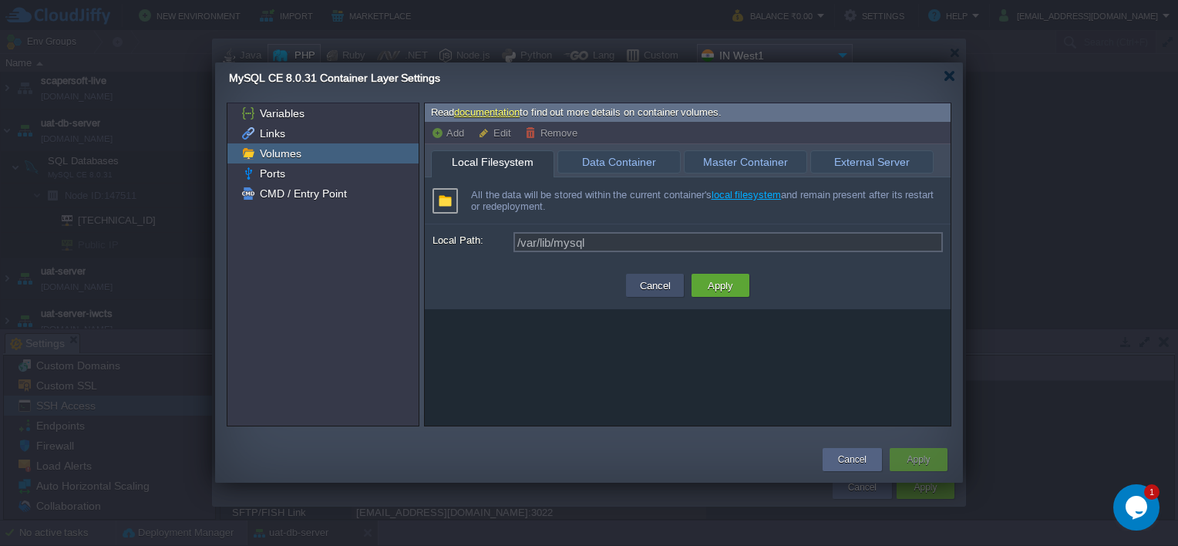
click at [660, 284] on button "Cancel" at bounding box center [655, 285] width 40 height 18
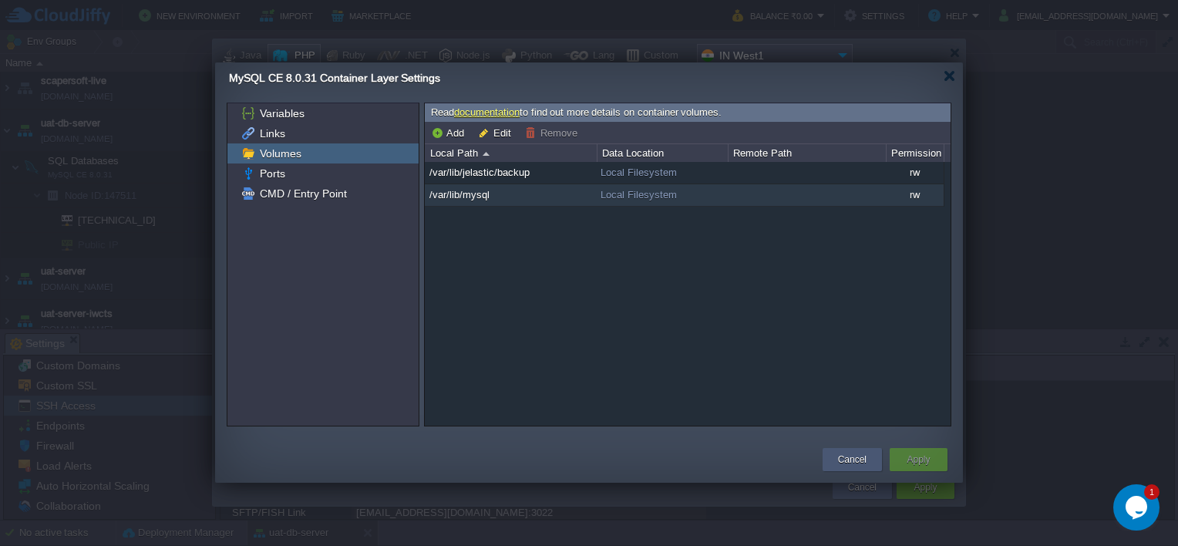
click at [855, 462] on button "Cancel" at bounding box center [852, 459] width 29 height 15
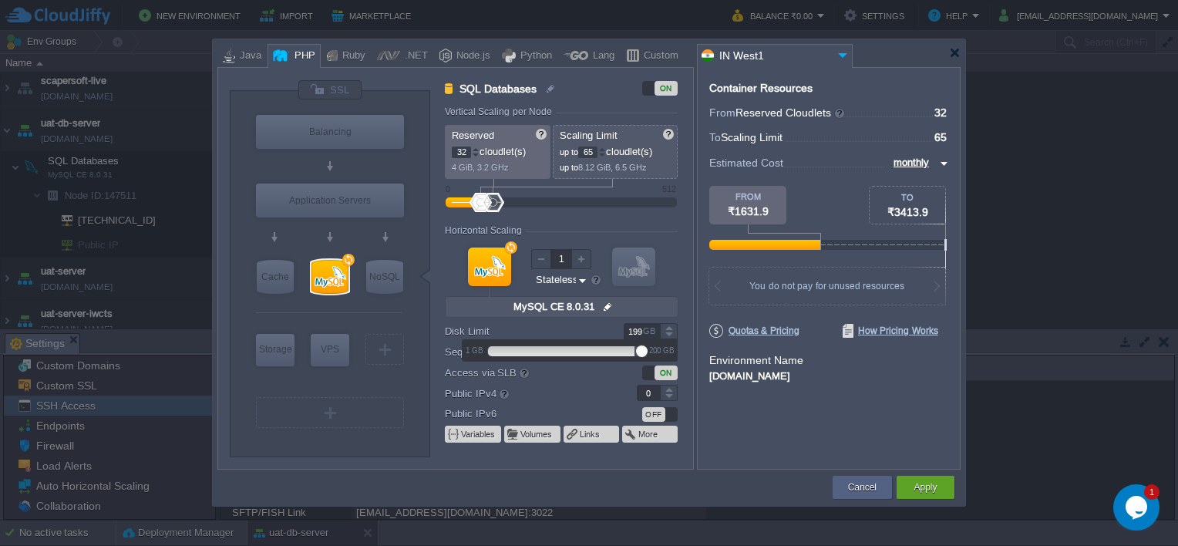
click at [667, 336] on div at bounding box center [669, 335] width 18 height 8
type input "200"
click at [669, 324] on div at bounding box center [669, 327] width 18 height 8
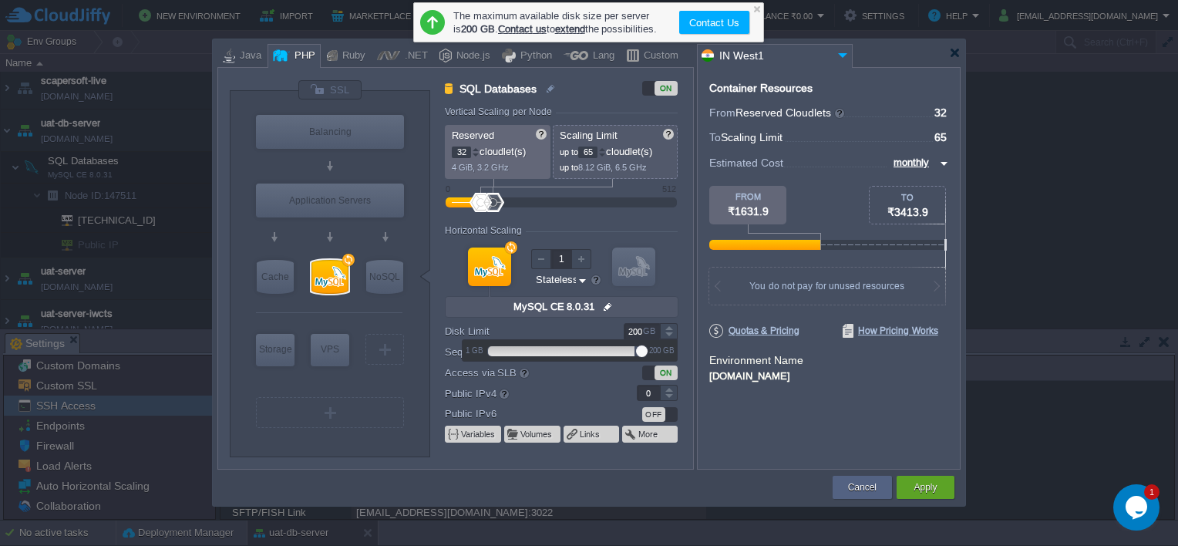
click at [669, 324] on div at bounding box center [669, 327] width 18 height 8
click at [868, 496] on div "Cancel" at bounding box center [862, 487] width 36 height 23
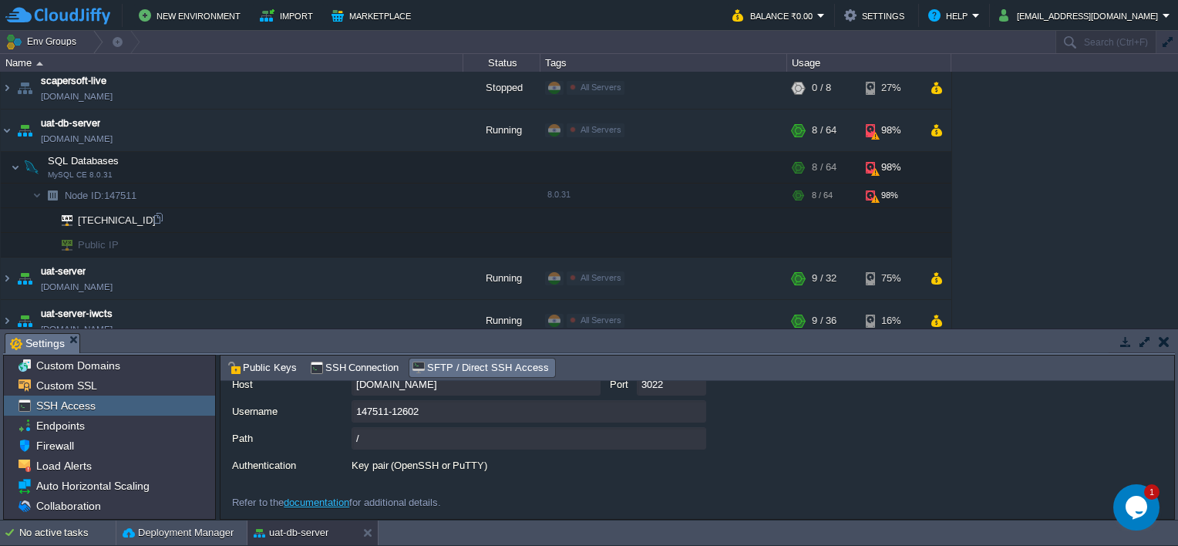
scroll to position [608, 0]
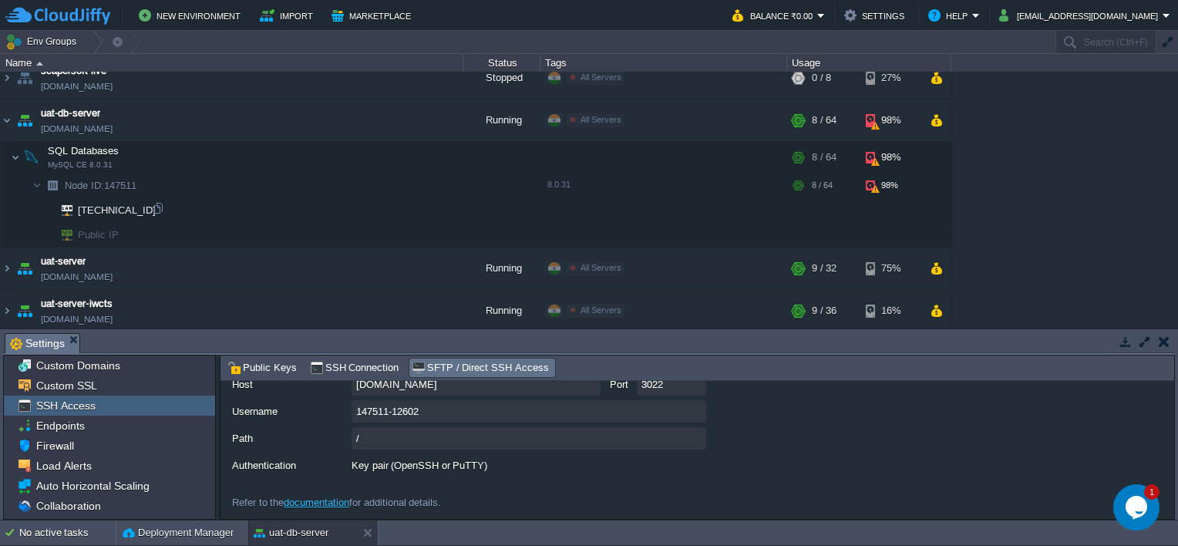
click at [82, 205] on span "[TECHNICAL_ID]" at bounding box center [117, 210] width 82 height 24
drag, startPoint x: 82, startPoint y: 205, endPoint x: 64, endPoint y: 176, distance: 33.6
click at [64, 179] on span "Node ID: 147511" at bounding box center [101, 185] width 76 height 13
click at [441, 156] on button "button" at bounding box center [440, 155] width 14 height 14
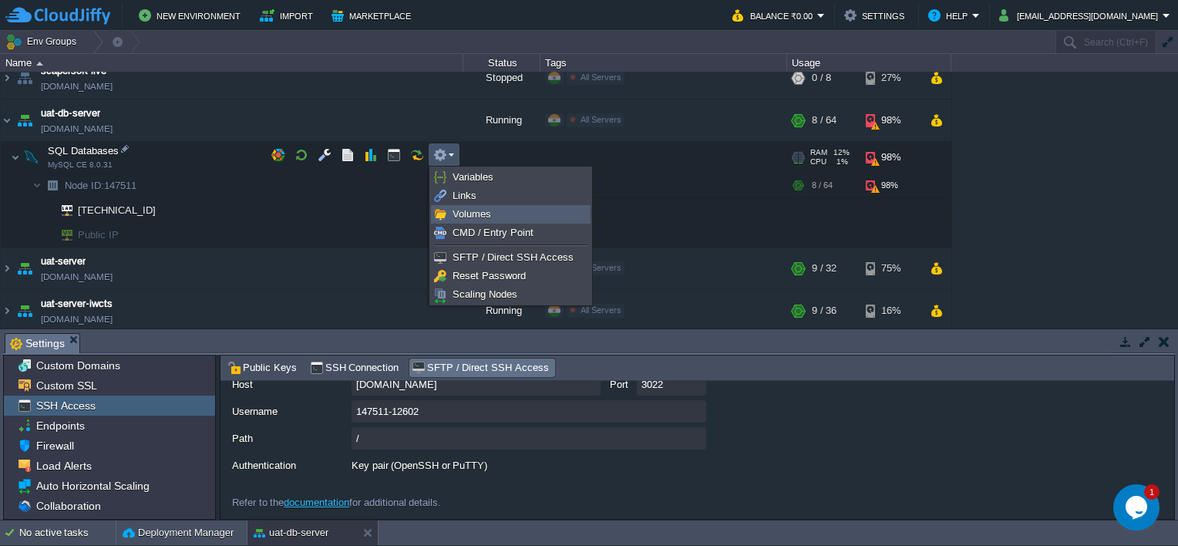
click at [484, 209] on span "Volumes" at bounding box center [471, 214] width 39 height 12
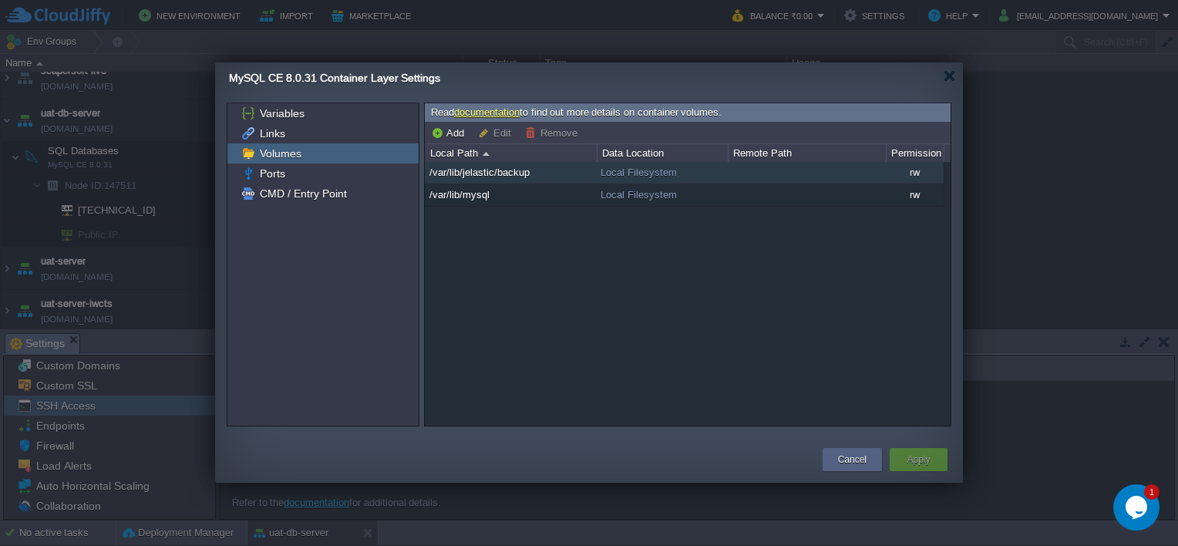
click at [433, 171] on span "/var/lib/jelastic/backup" at bounding box center [480, 172] width 104 height 13
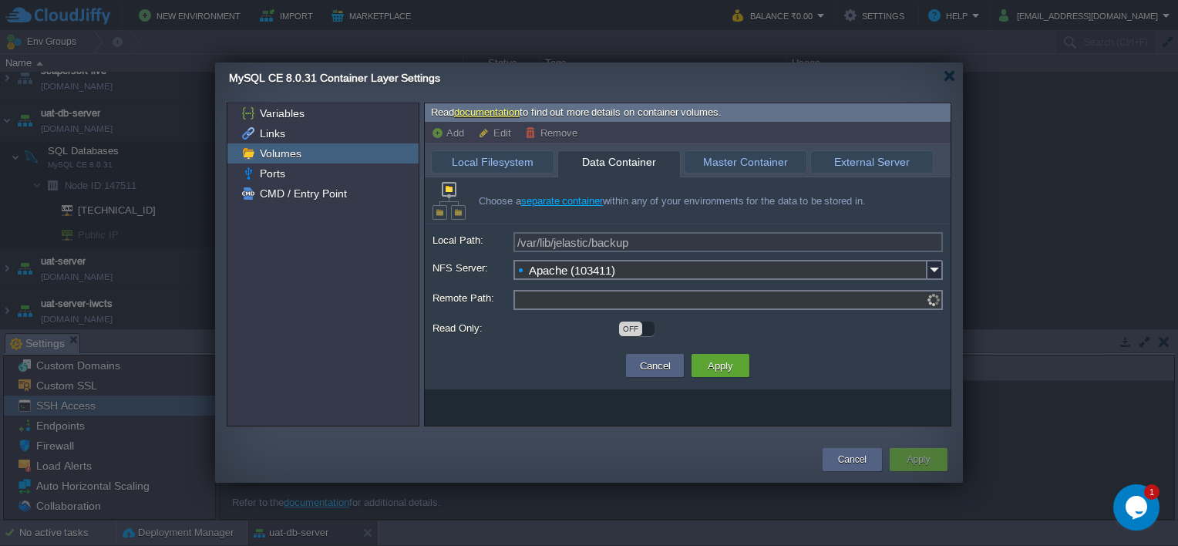
drag, startPoint x: 433, startPoint y: 171, endPoint x: 613, endPoint y: 163, distance: 180.5
click at [613, 163] on span "Data Container" at bounding box center [619, 162] width 106 height 22
type input "MySQL CE 8.0.31 (147511)"
type input "/var/lib/jelastic/backup"
click at [708, 158] on span "Master Container" at bounding box center [745, 162] width 106 height 22
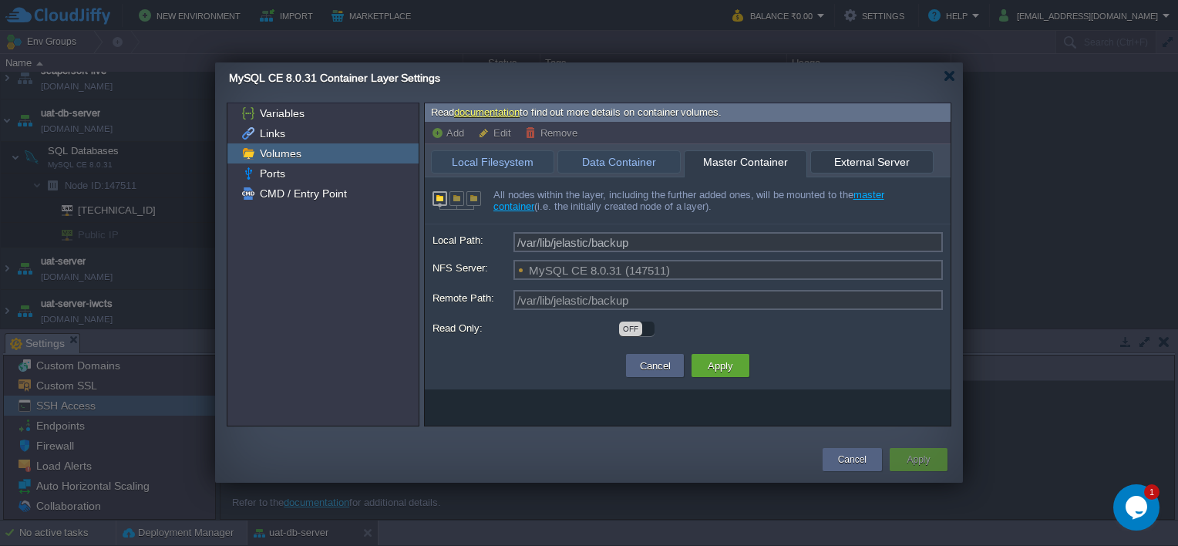
type input "Server Domain or IP"
click at [862, 155] on span "External Server" at bounding box center [871, 162] width 106 height 22
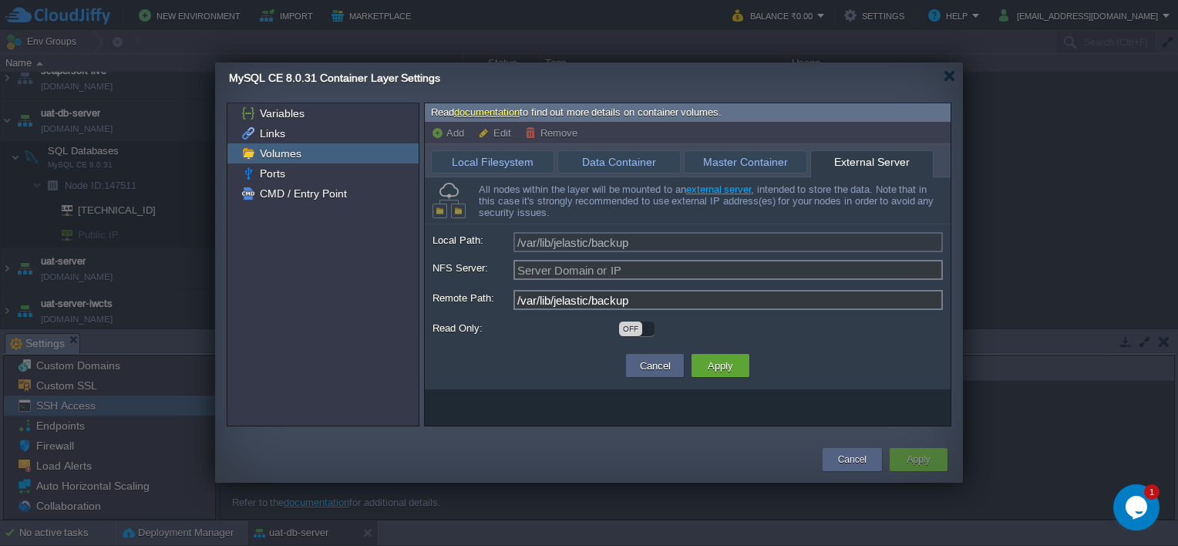
click at [654, 370] on button "Cancel" at bounding box center [655, 365] width 40 height 18
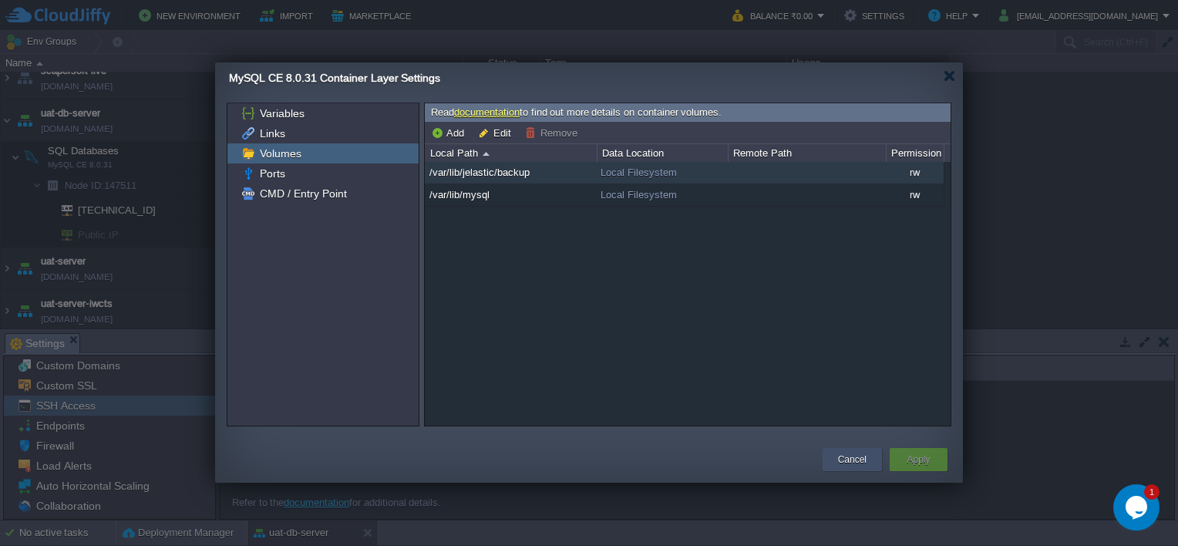
click at [861, 462] on button "Cancel" at bounding box center [852, 459] width 29 height 15
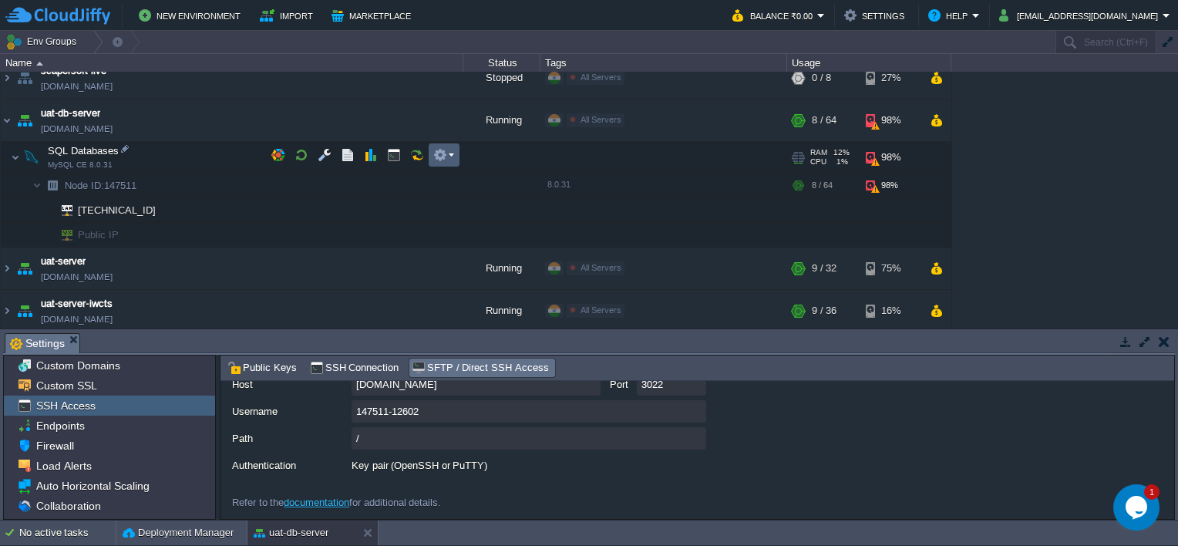
click at [449, 159] on em at bounding box center [443, 155] width 21 height 14
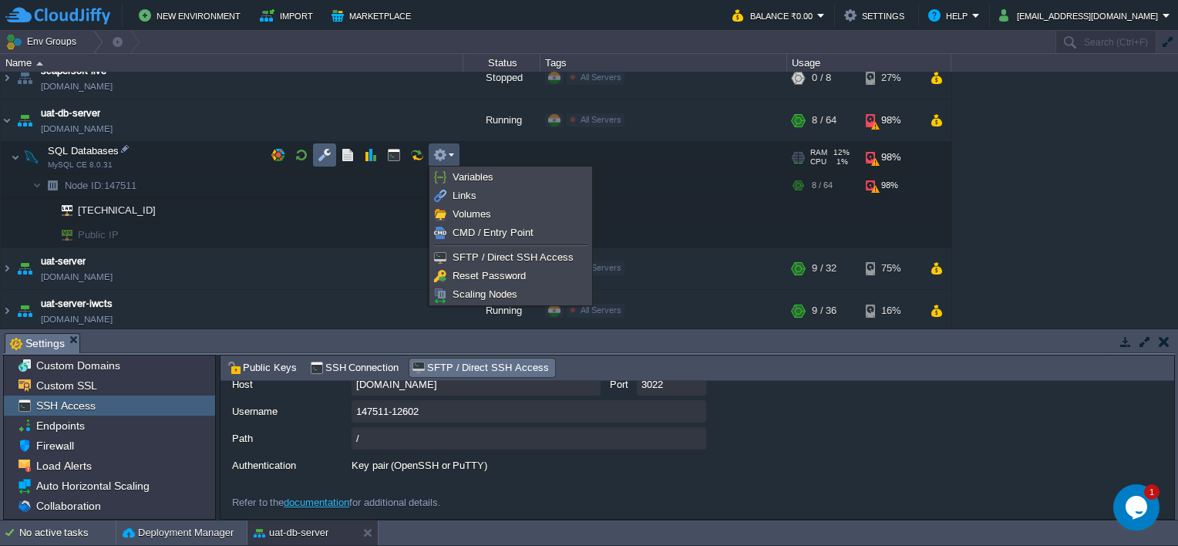
click at [328, 154] on button "button" at bounding box center [325, 155] width 14 height 14
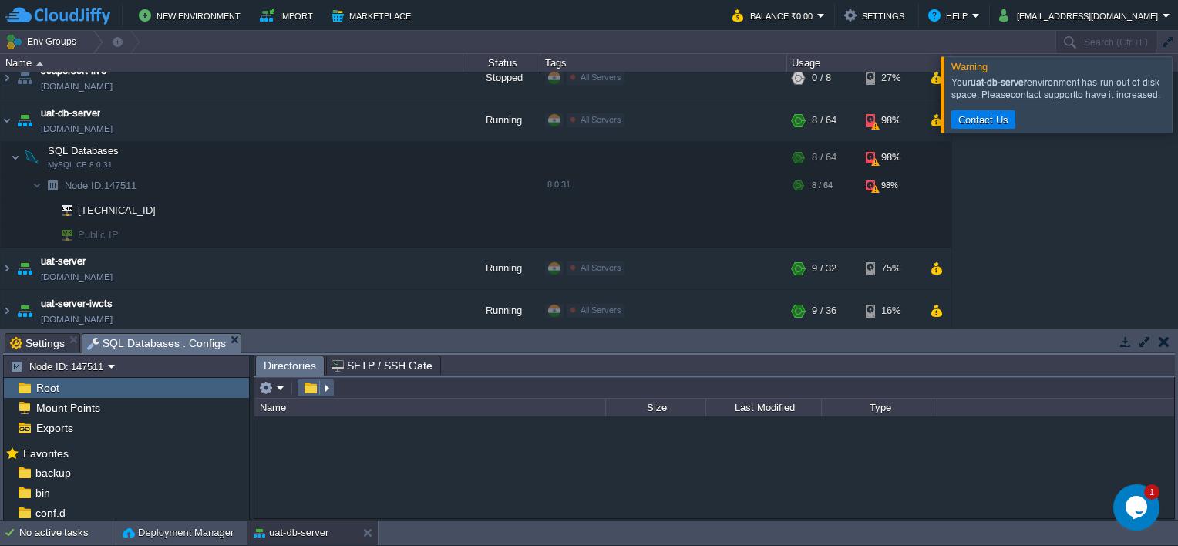
click at [327, 386] on em at bounding box center [315, 388] width 33 height 14
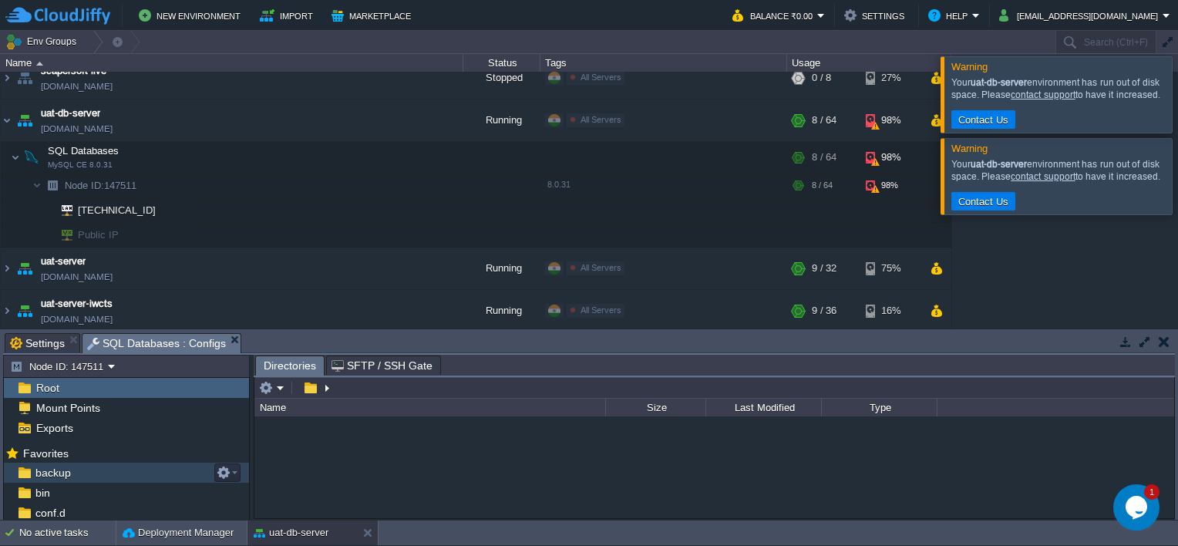
click at [62, 478] on span "backup" at bounding box center [52, 472] width 41 height 14
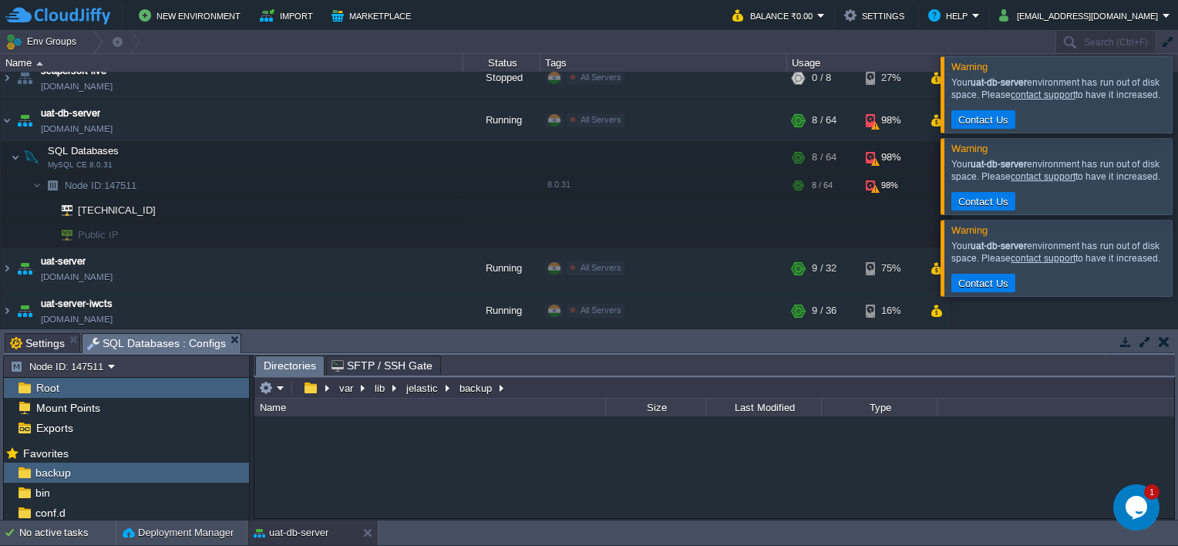
click at [1177, 290] on div at bounding box center [1196, 258] width 0 height 76
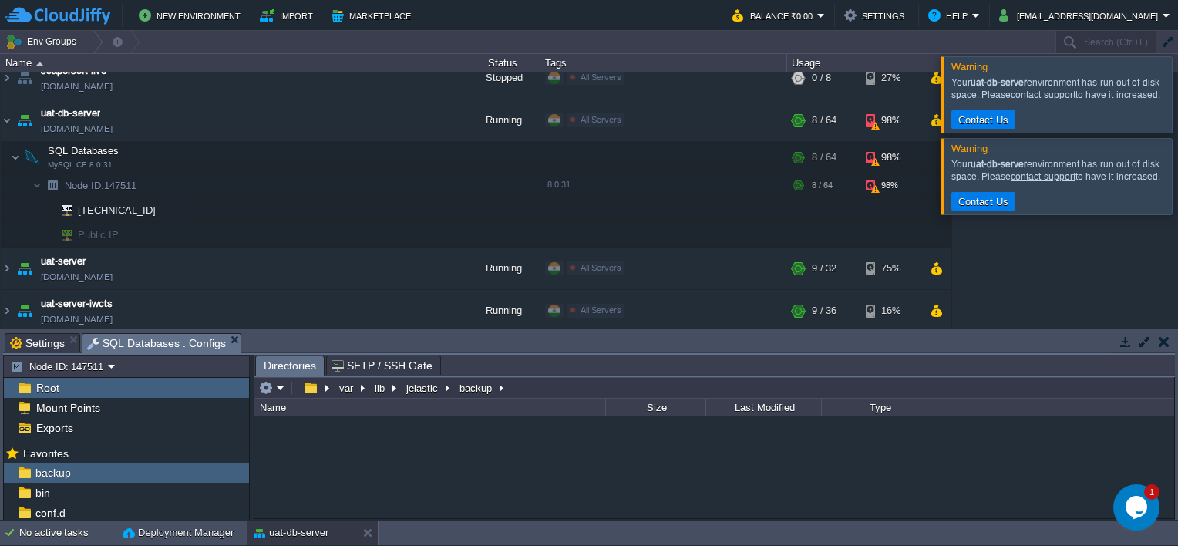
click at [1177, 203] on div at bounding box center [1196, 176] width 0 height 76
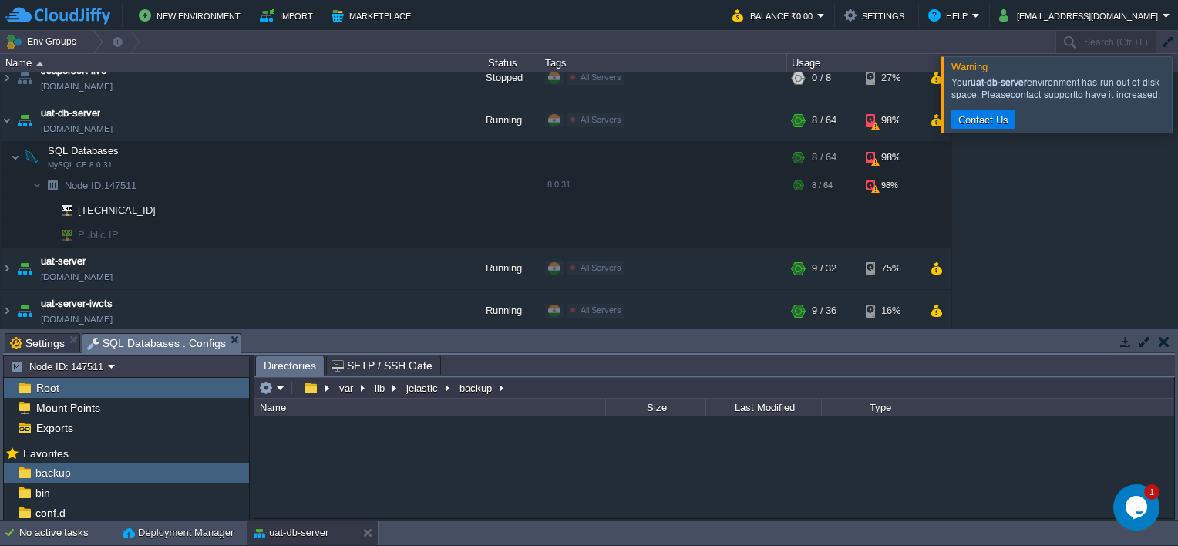
click at [1177, 89] on div at bounding box center [1196, 94] width 0 height 76
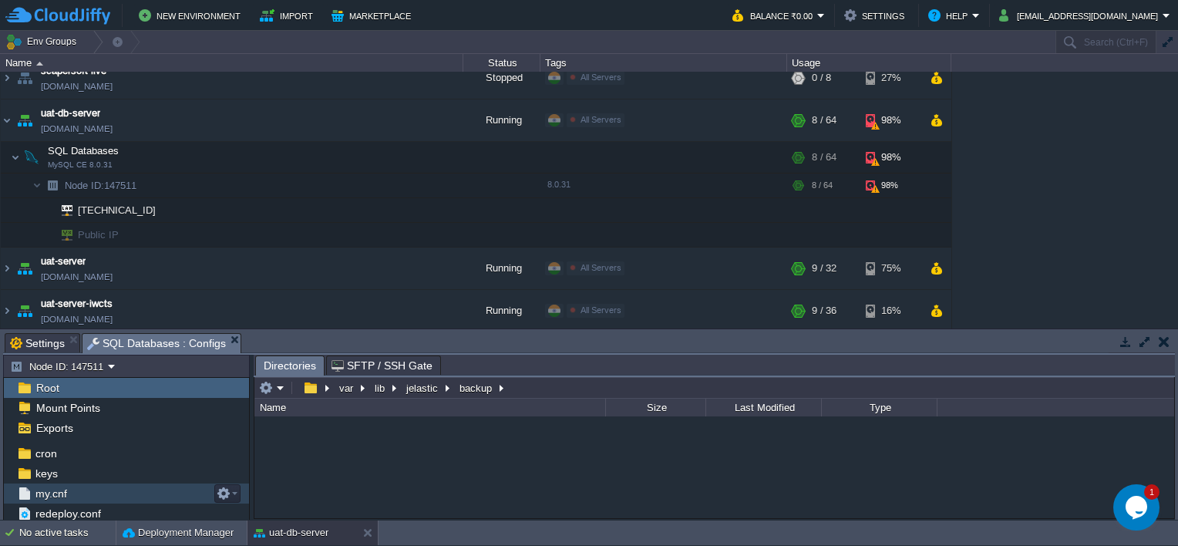
scroll to position [80, 0]
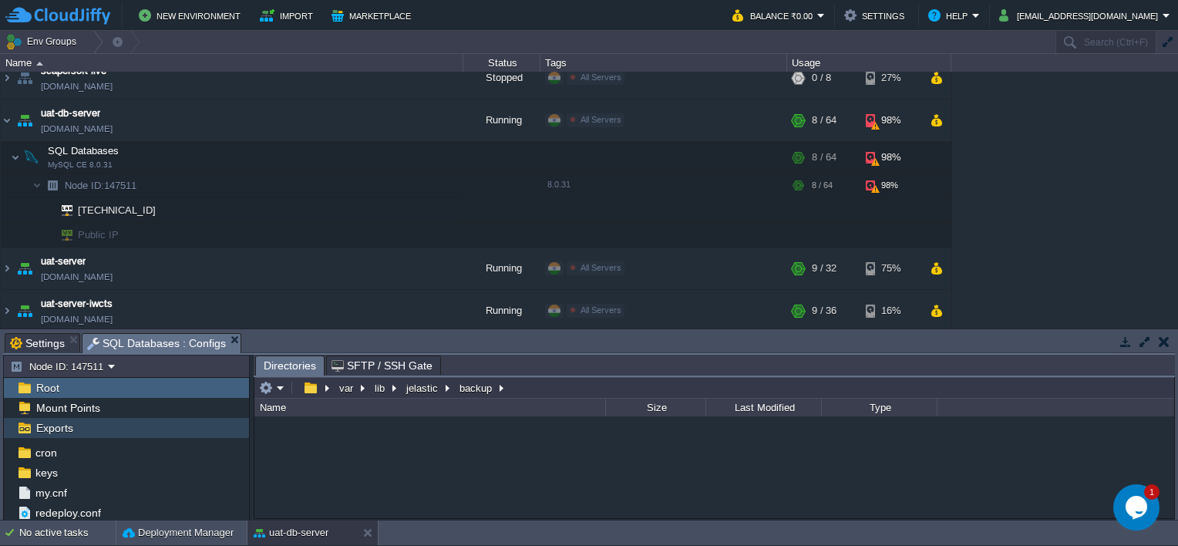
click at [52, 433] on span "Exports" at bounding box center [54, 428] width 42 height 14
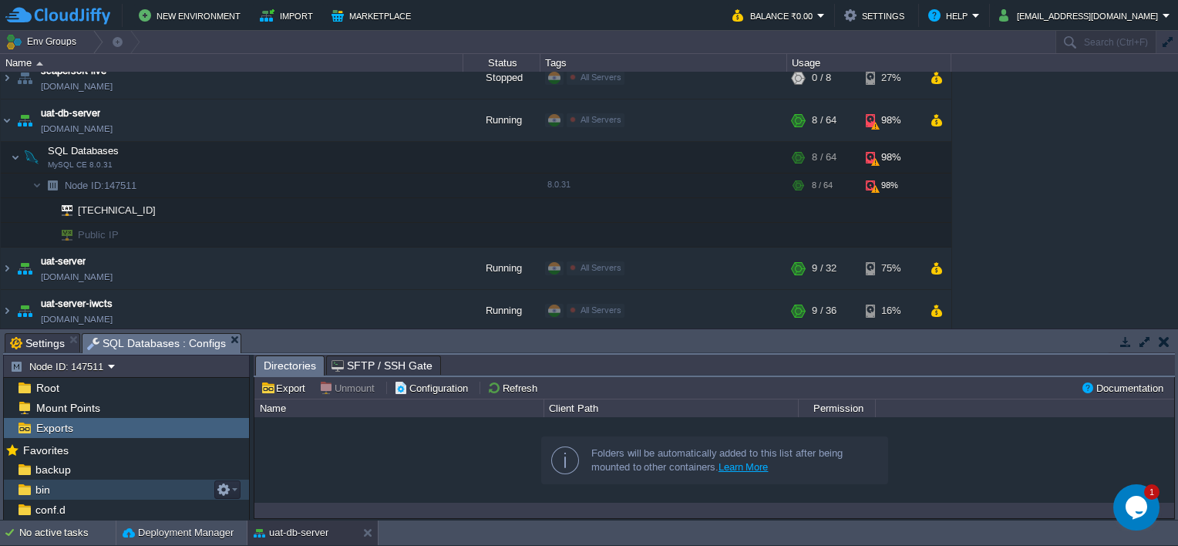
scroll to position [0, 0]
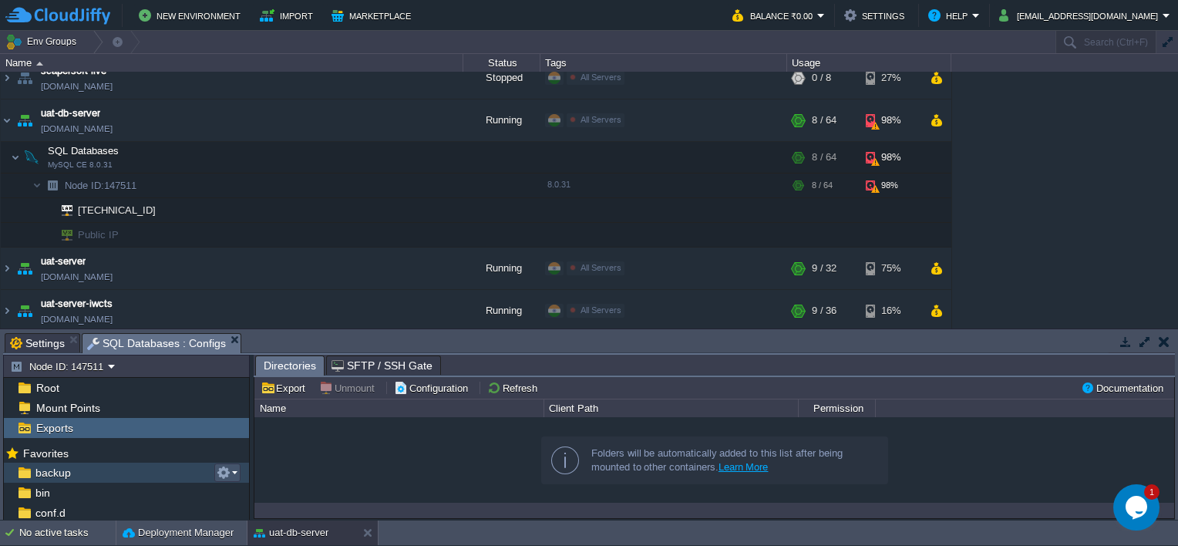
click at [227, 467] on button "button" at bounding box center [224, 472] width 14 height 14
click at [440, 388] on button "Configuration" at bounding box center [433, 388] width 79 height 14
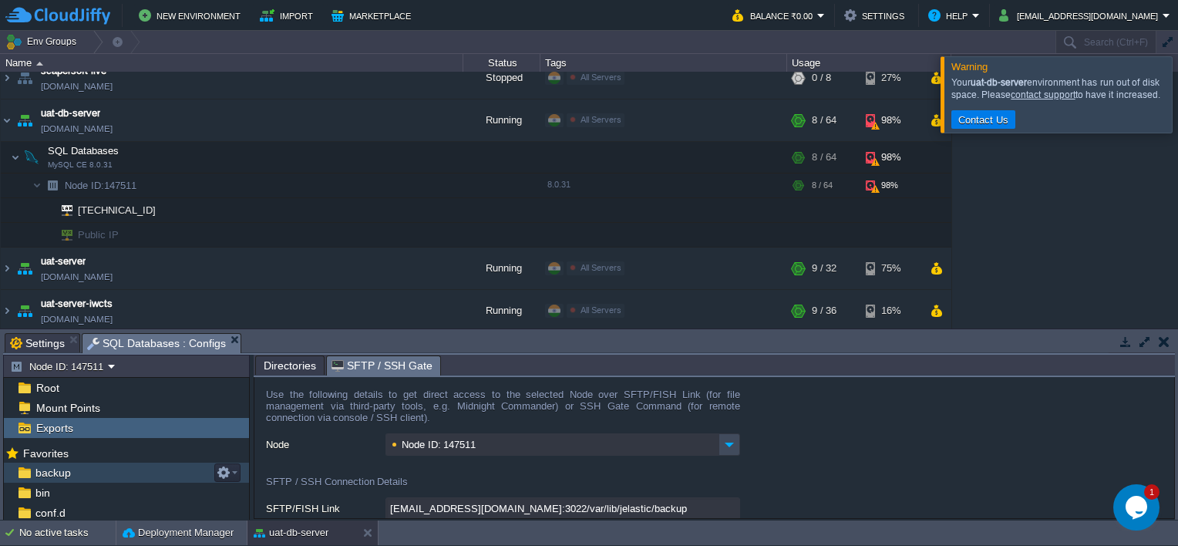
click at [390, 372] on span "SFTP / SSH Gate" at bounding box center [381, 365] width 101 height 19
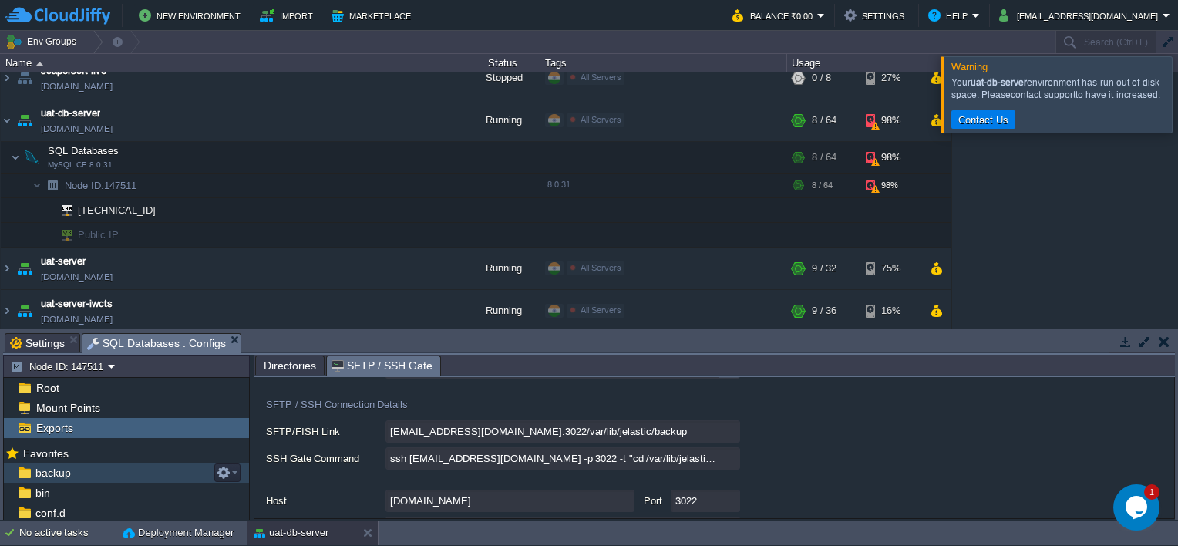
click at [1177, 105] on div at bounding box center [1196, 94] width 0 height 76
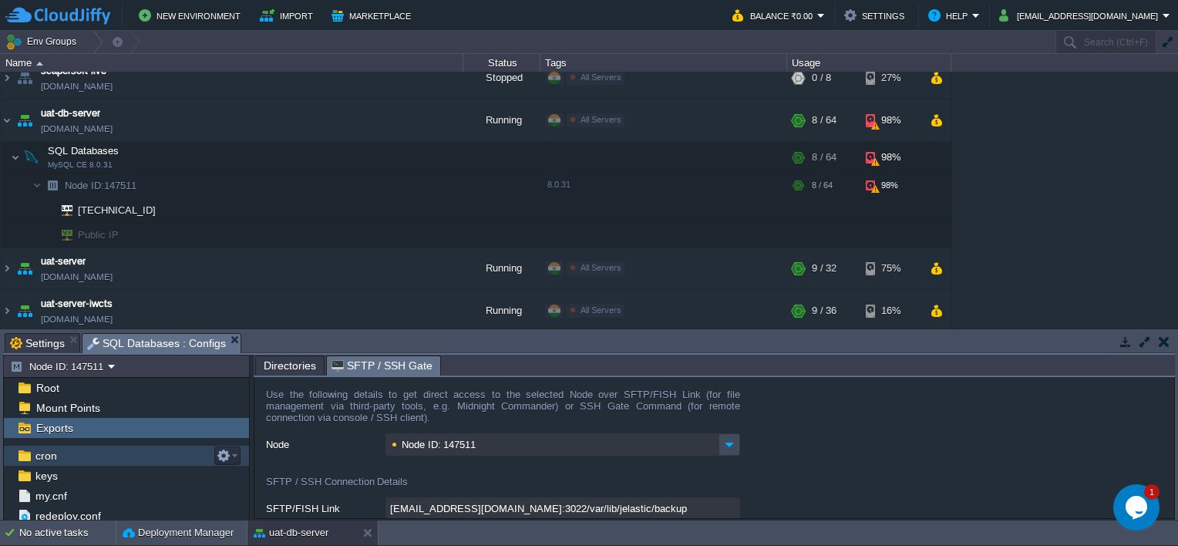
click at [47, 464] on div "cron" at bounding box center [126, 455] width 245 height 20
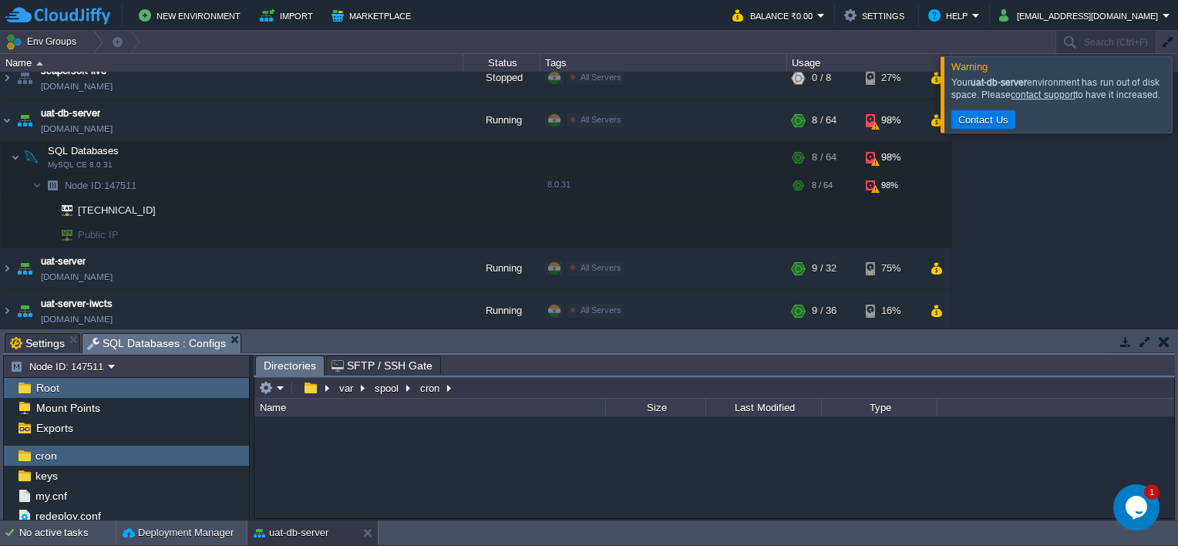
click at [1063, 92] on link "contact support" at bounding box center [1042, 94] width 64 height 11
click at [1177, 109] on div at bounding box center [1196, 94] width 0 height 76
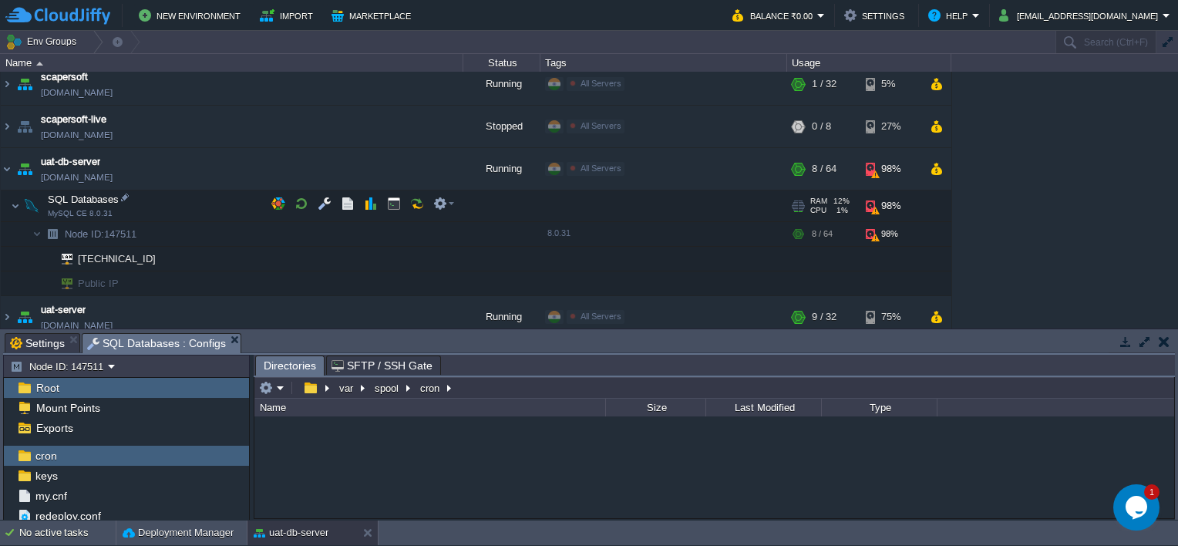
scroll to position [531, 0]
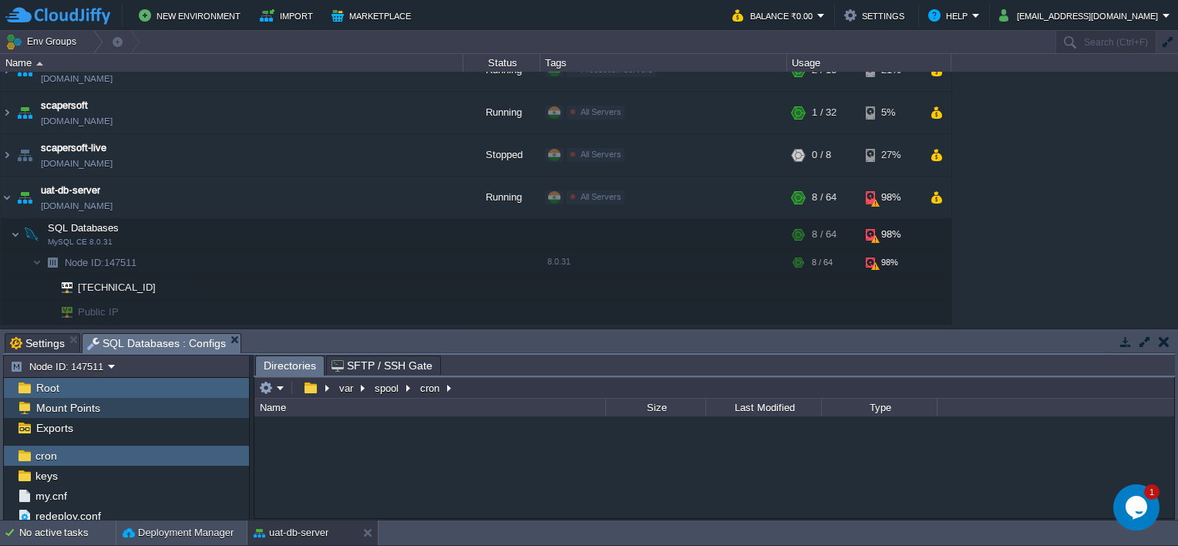
click at [83, 410] on span "Mount Points" at bounding box center [67, 408] width 69 height 14
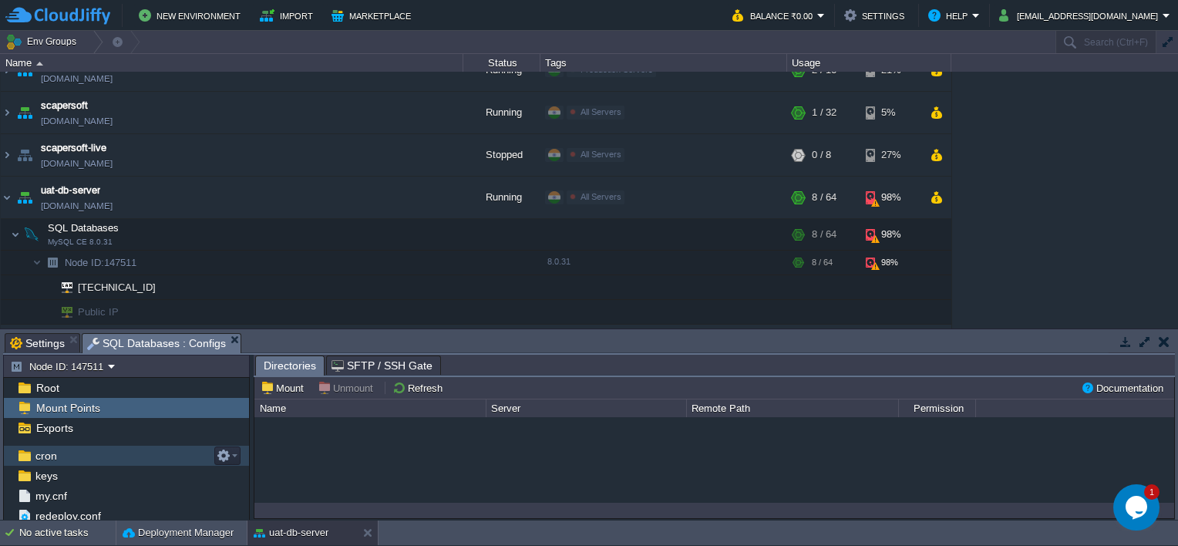
scroll to position [80, 0]
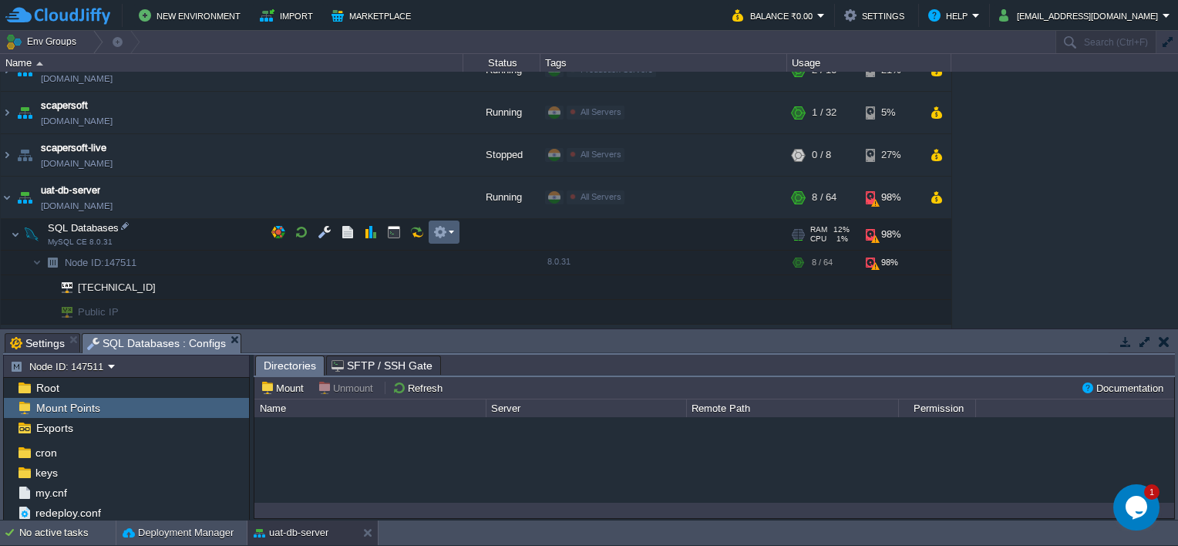
click at [445, 239] on td at bounding box center [443, 231] width 31 height 23
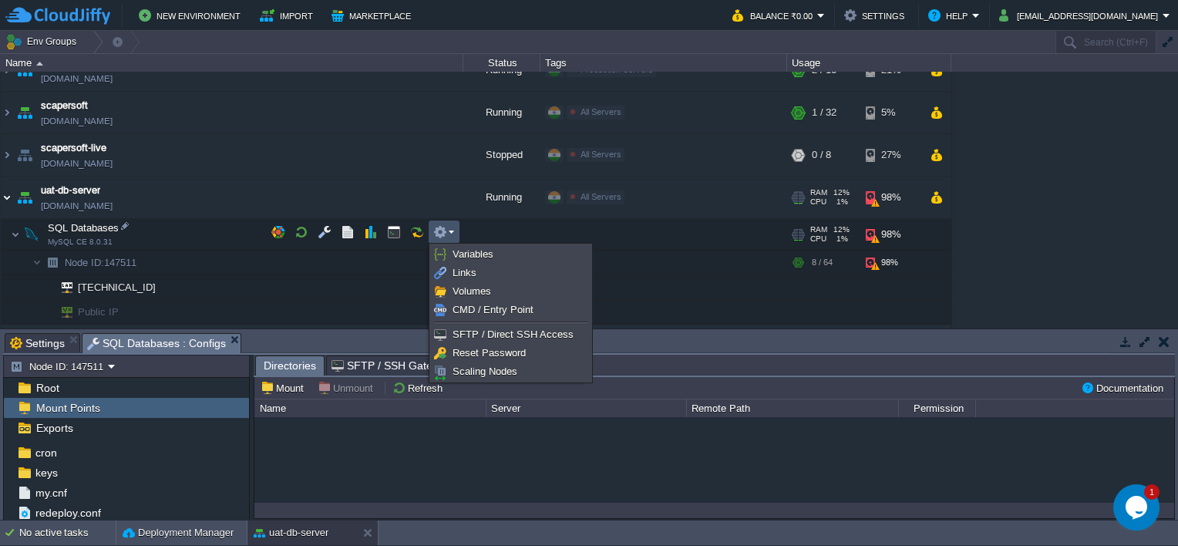
click at [7, 202] on img at bounding box center [7, 197] width 12 height 42
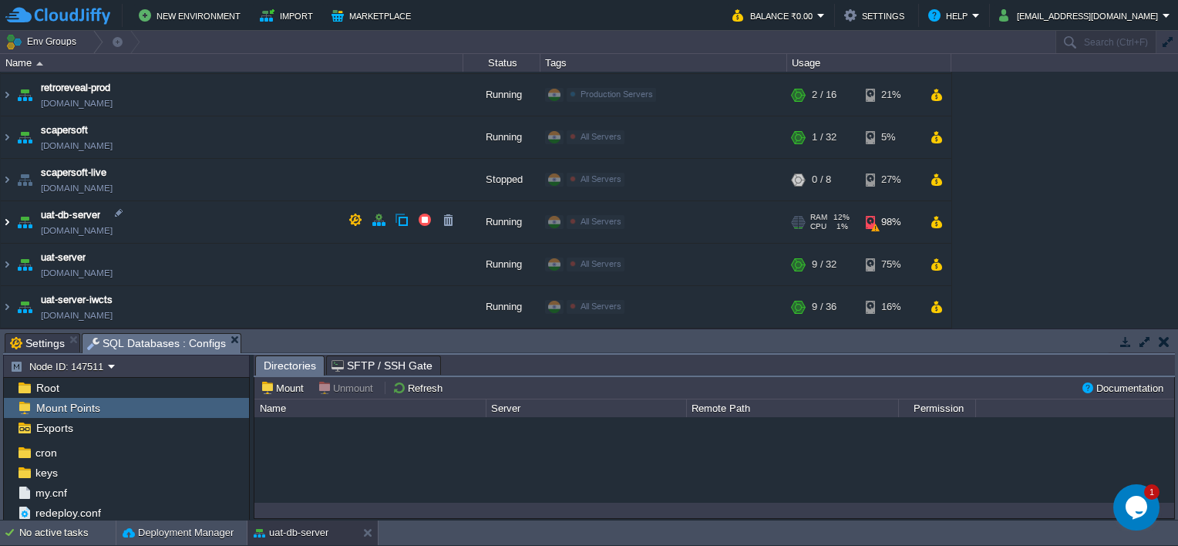
scroll to position [503, 0]
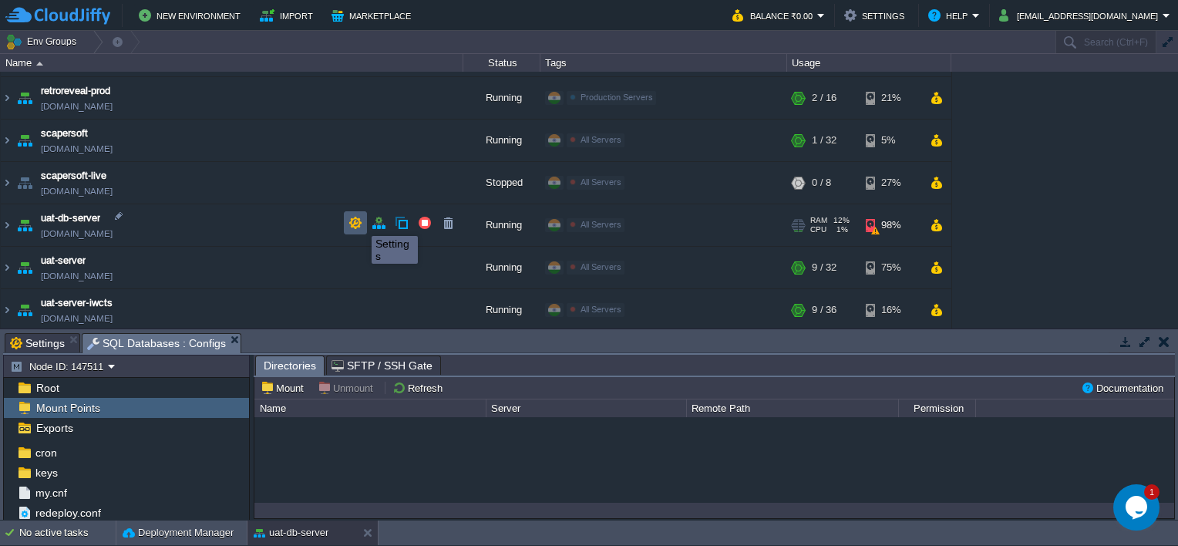
click at [355, 221] on button "button" at bounding box center [355, 223] width 14 height 14
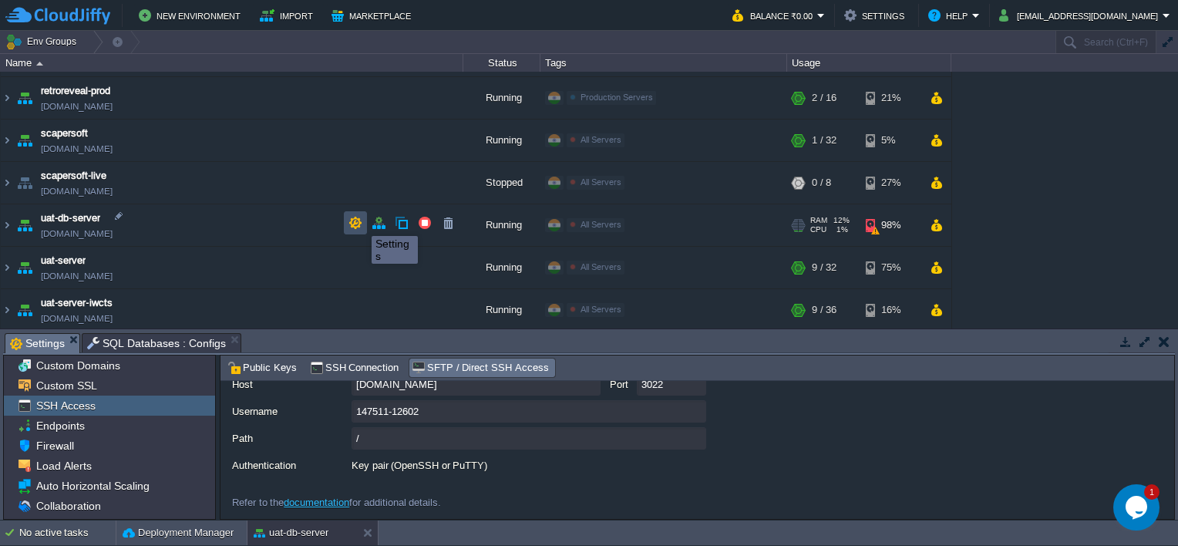
click at [355, 221] on button "button" at bounding box center [355, 223] width 14 height 14
click at [4, 219] on img at bounding box center [7, 225] width 12 height 42
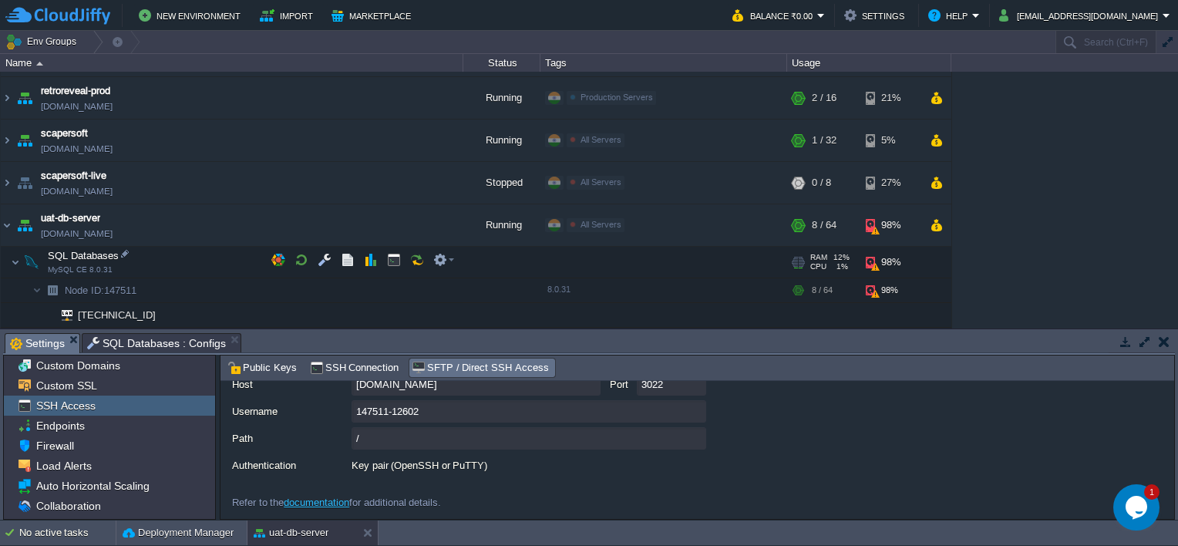
scroll to position [580, 0]
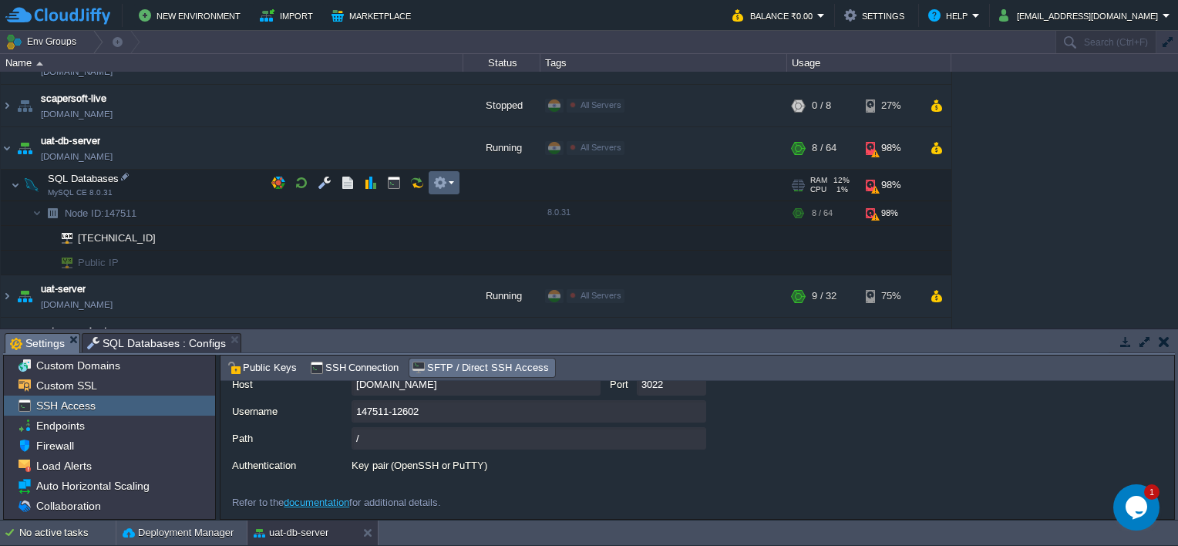
click at [441, 188] on button "button" at bounding box center [440, 183] width 14 height 14
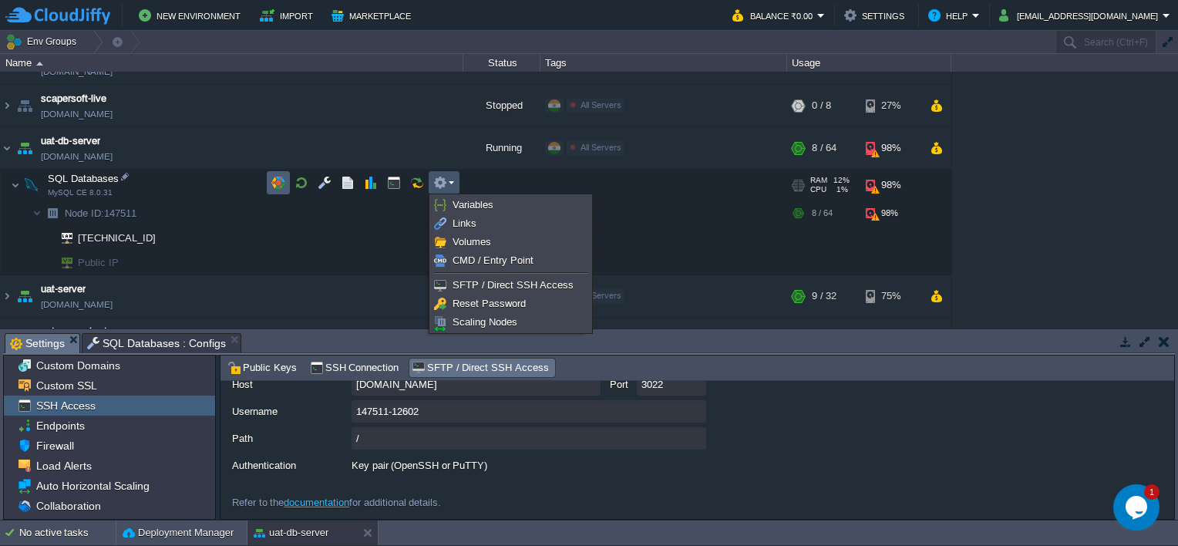
click at [273, 187] on button "button" at bounding box center [278, 183] width 14 height 14
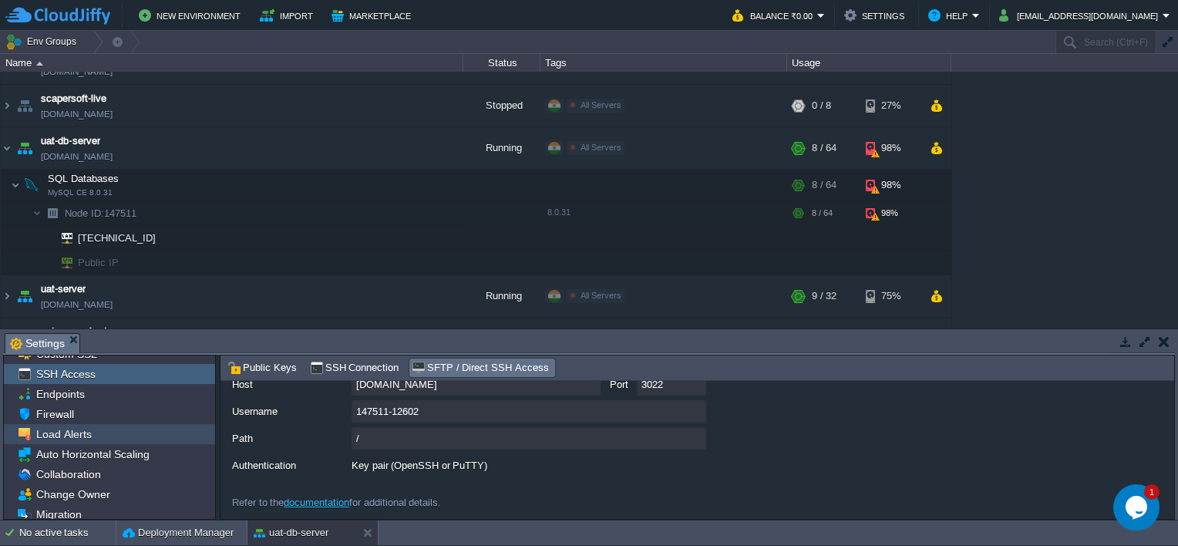
scroll to position [77, 0]
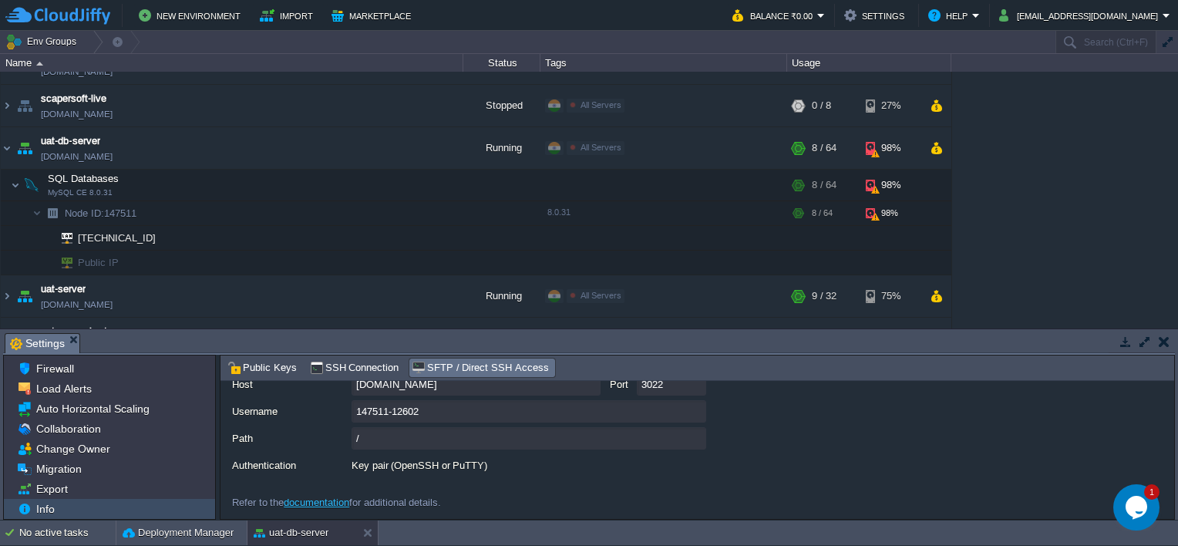
click at [43, 502] on link "Info" at bounding box center [45, 509] width 24 height 14
